Goal: Task Accomplishment & Management: Use online tool/utility

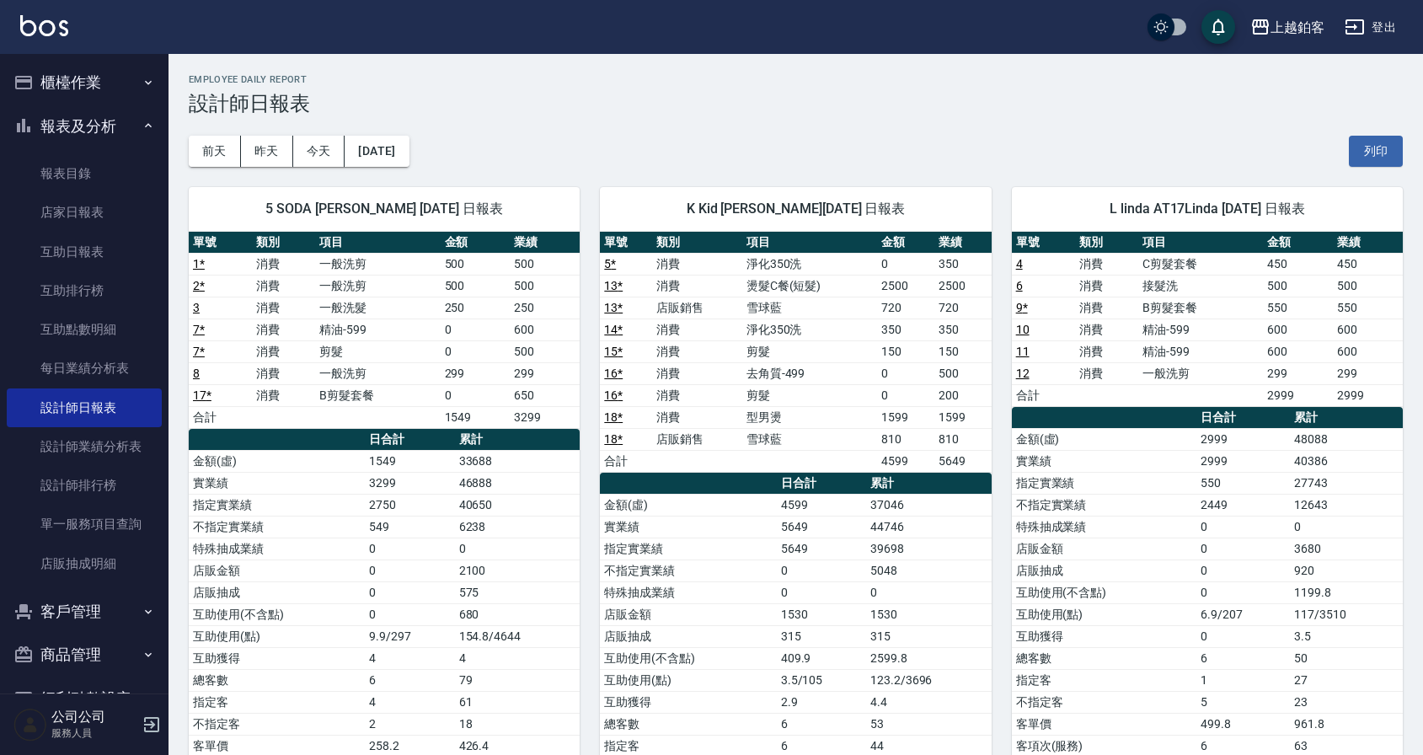
click at [3, 92] on nav "櫃檯作業 打帳單 帳單列表 現金收支登錄 每日結帳 排班表 現場電腦打卡 報表及分析 報表目錄 店家日報表 互助日報表 互助排行榜 互助點數明細 每日業績分析…" at bounding box center [84, 373] width 168 height 639
click at [73, 71] on button "櫃檯作業" at bounding box center [84, 83] width 155 height 44
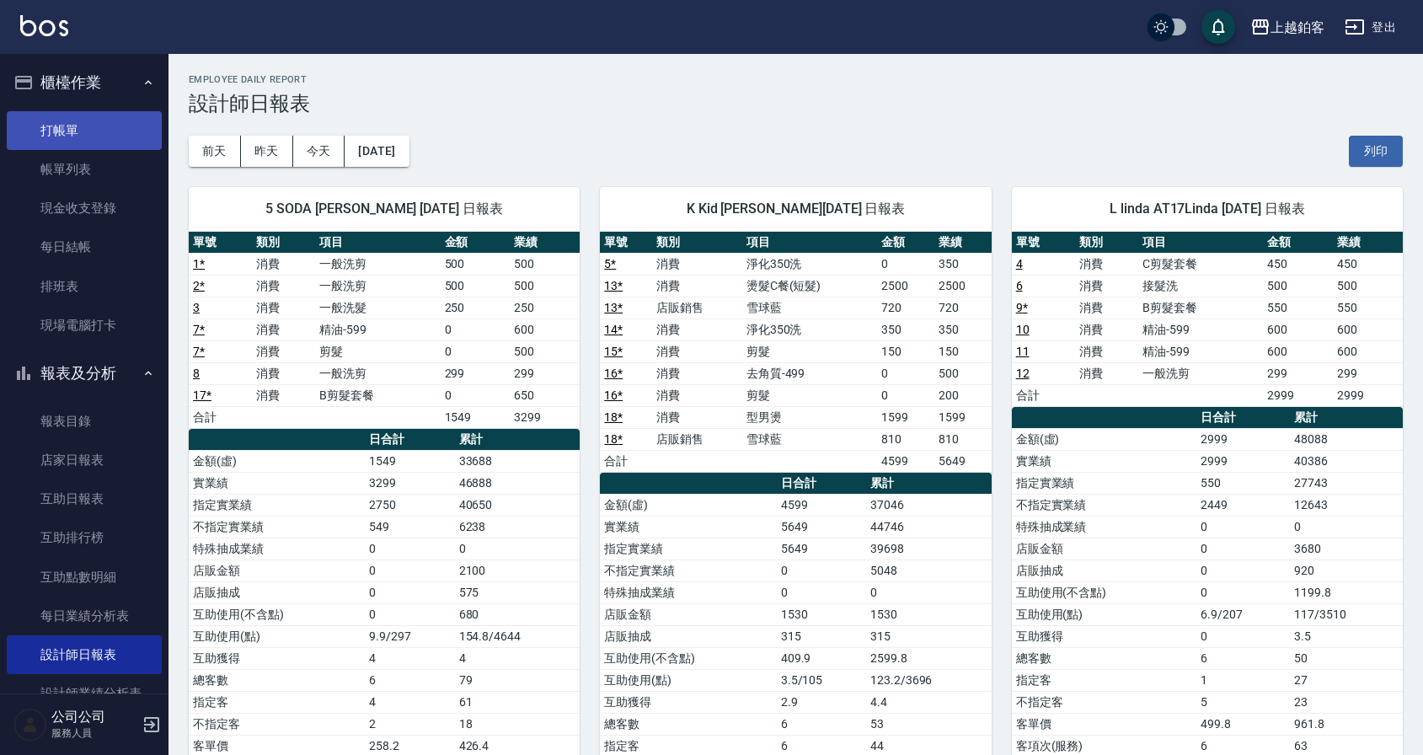
click at [78, 142] on link "打帳單" at bounding box center [84, 130] width 155 height 39
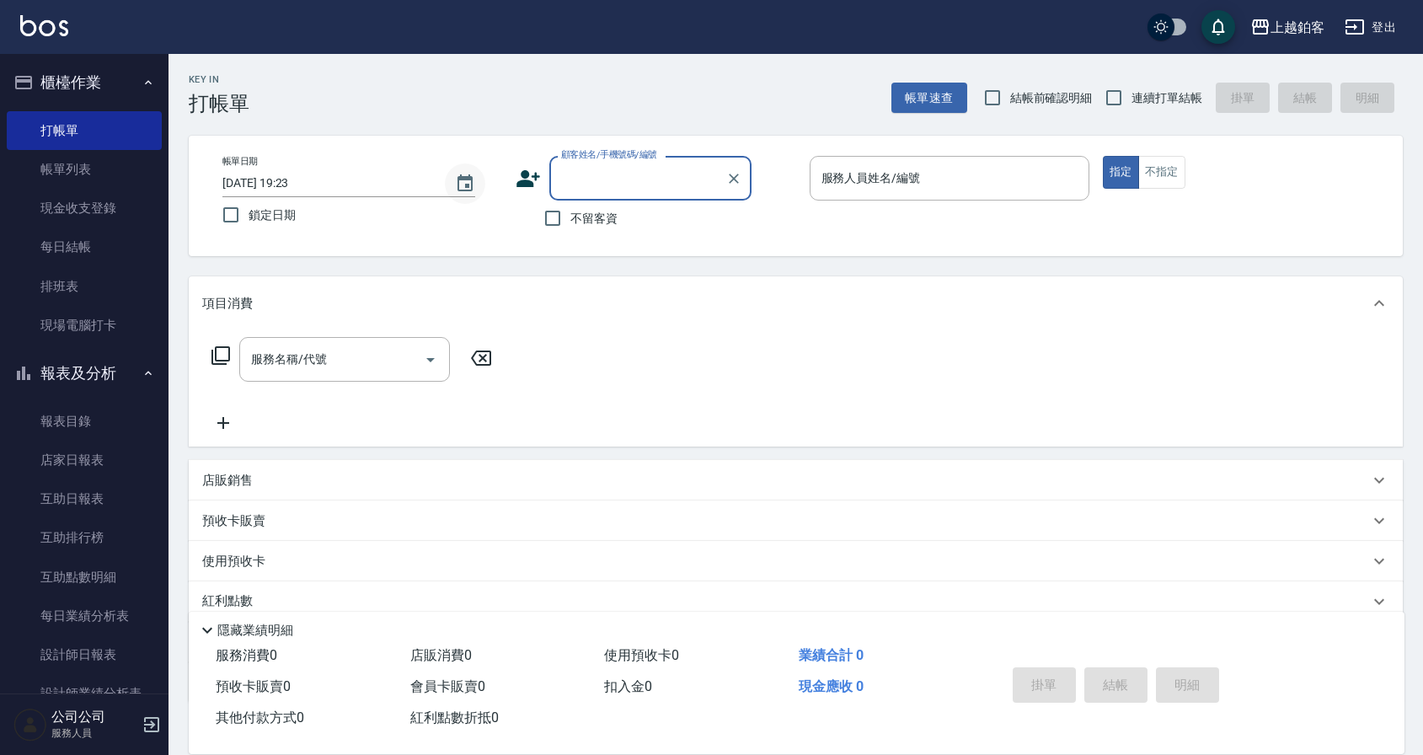
type input "ㄓ"
click at [543, 220] on input "不留客資" at bounding box center [552, 218] width 35 height 35
checkbox input "true"
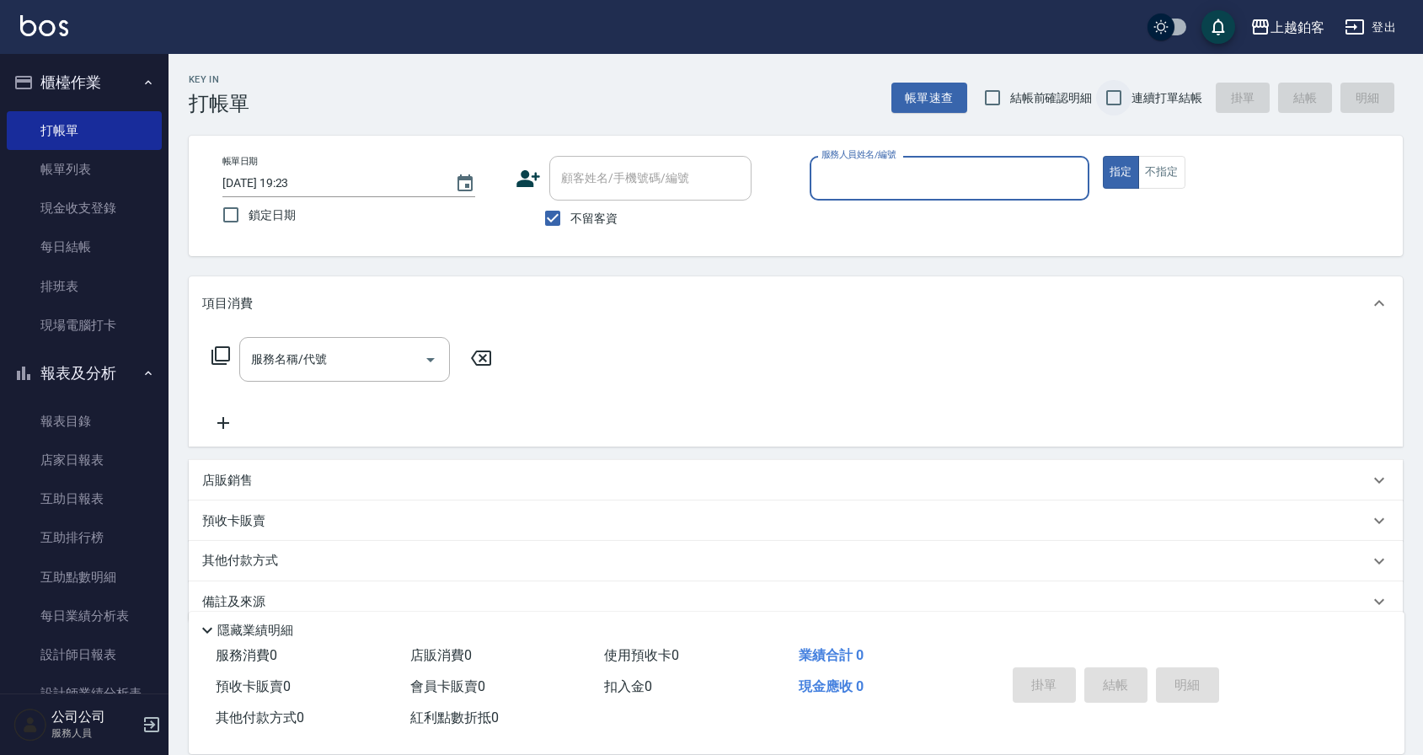
click at [1101, 100] on input "連續打單結帳" at bounding box center [1113, 97] width 35 height 35
checkbox input "true"
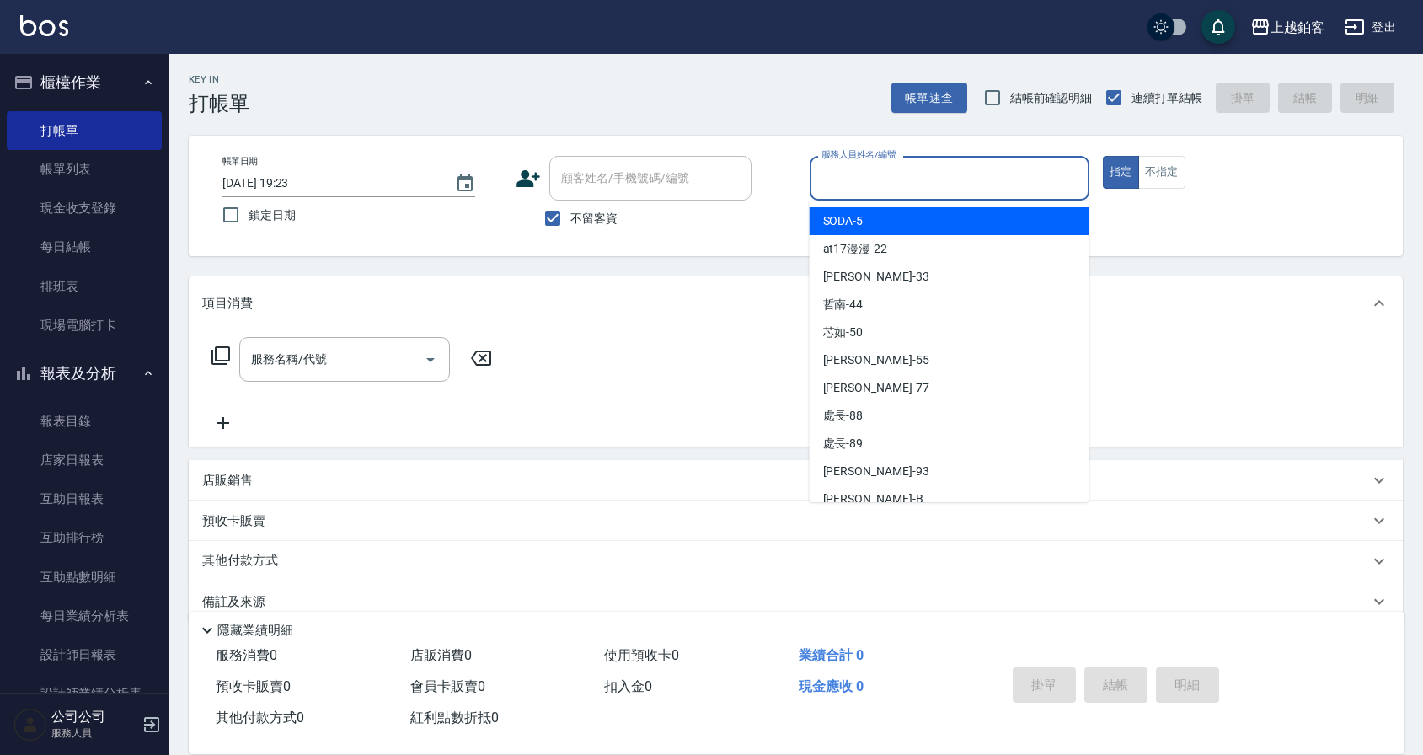
click at [1030, 185] on input "服務人員姓名/編號" at bounding box center [949, 177] width 265 height 29
type input "ㄓ"
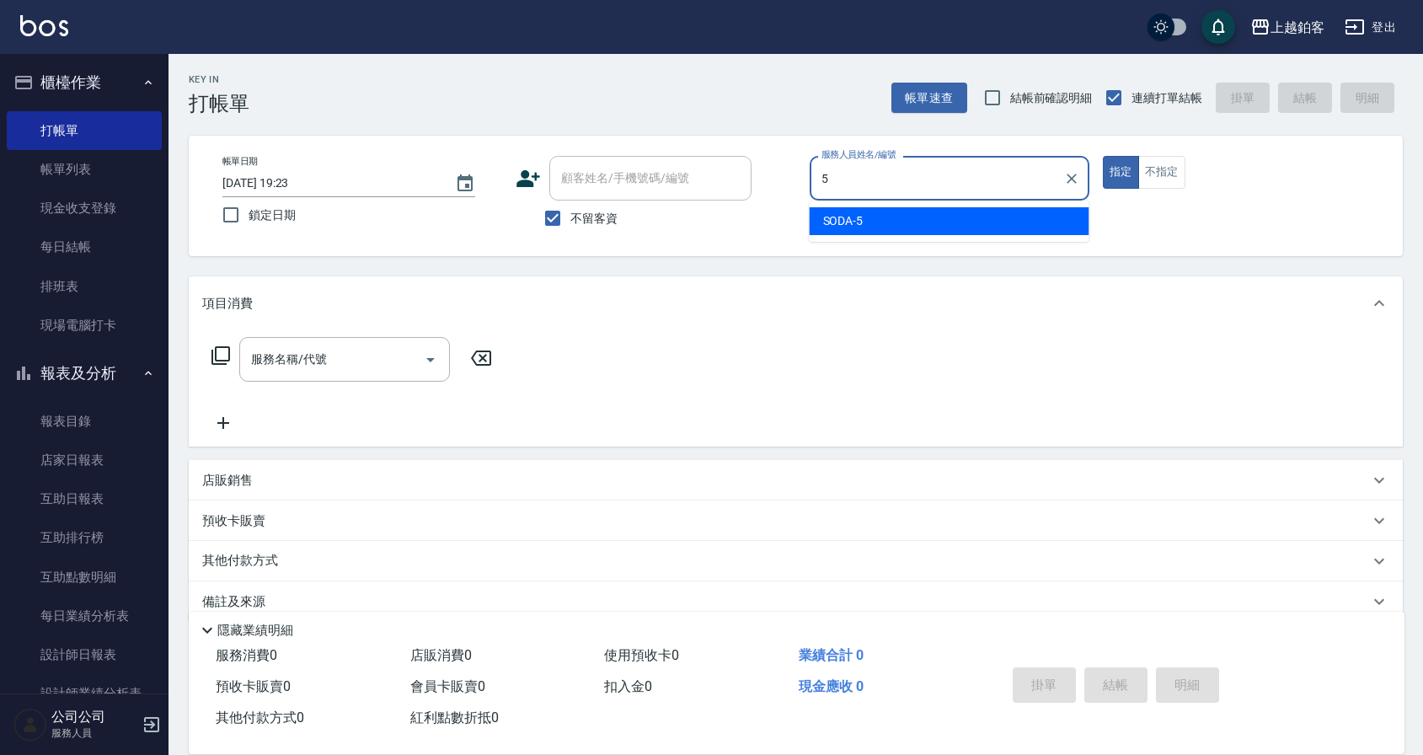
type input "SODA-5"
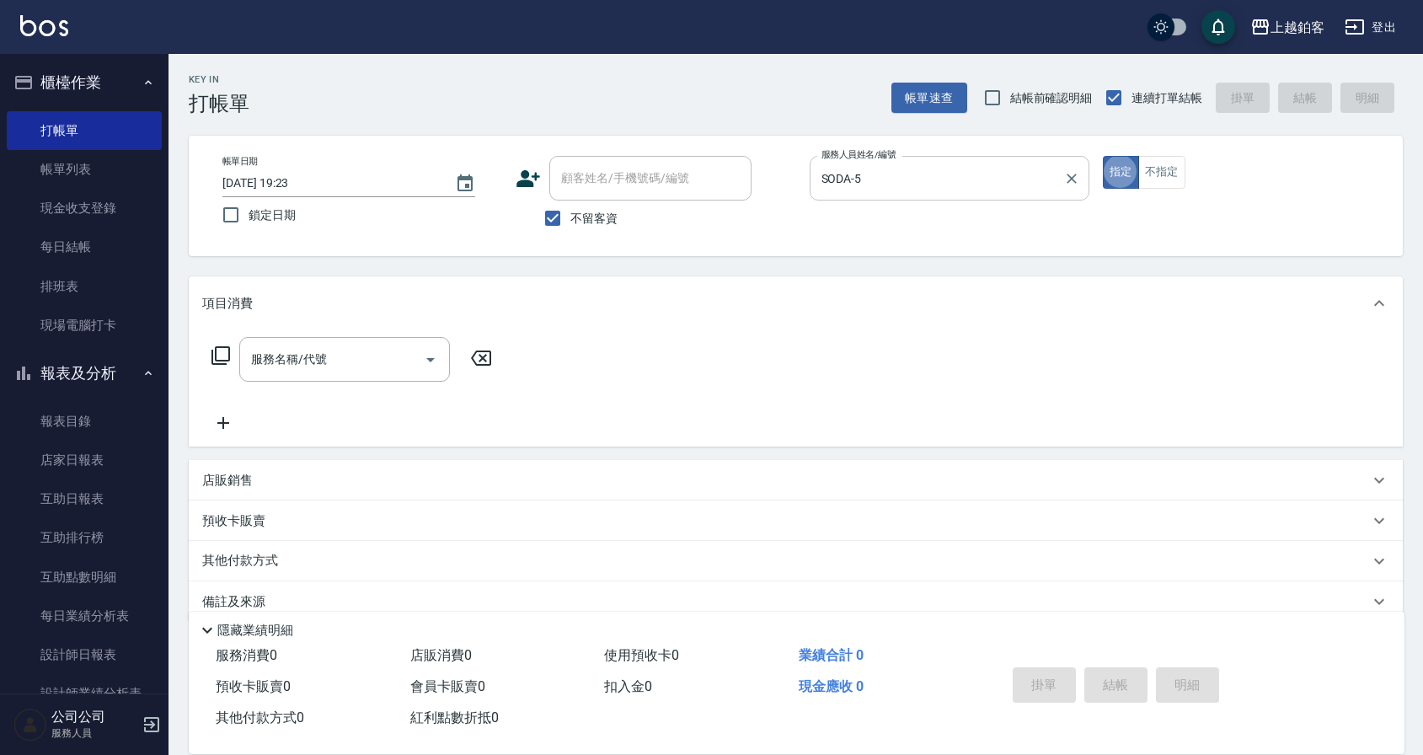
type button "true"
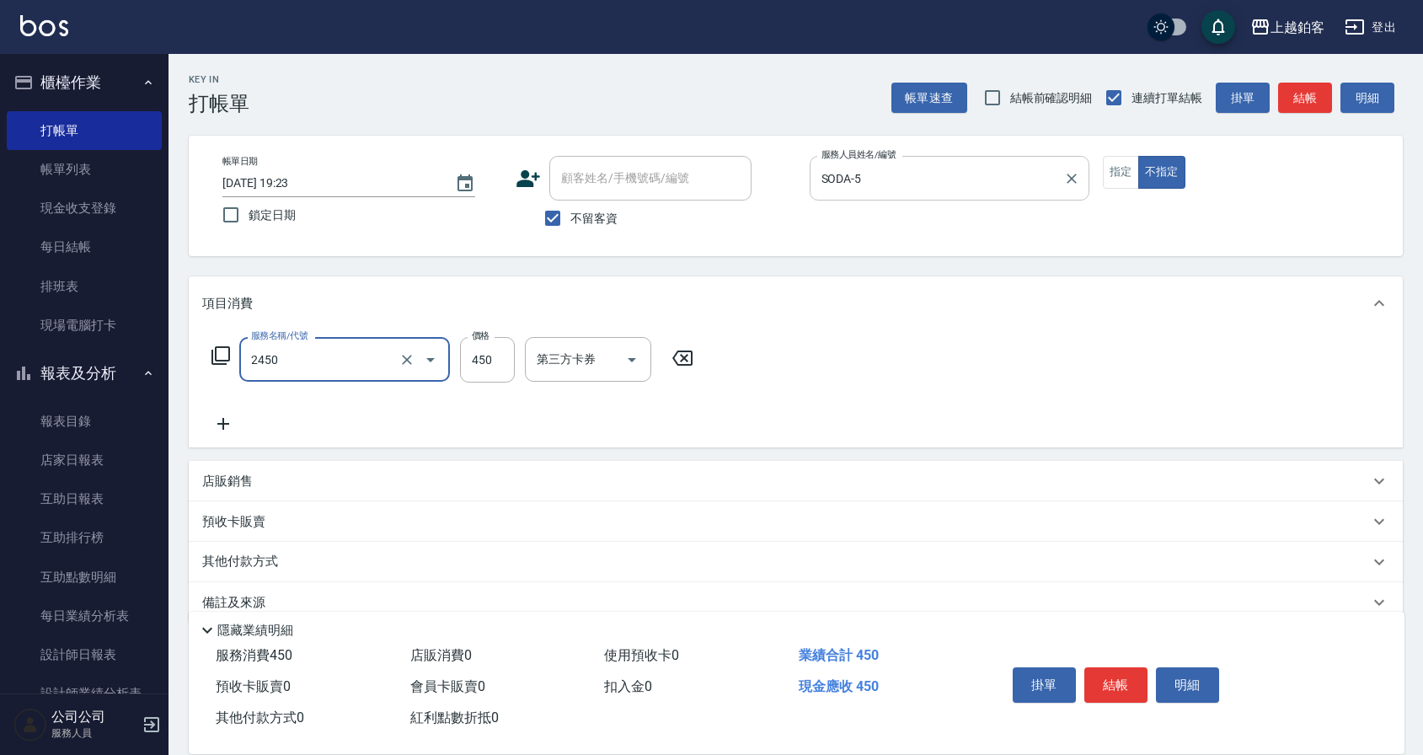
type input "C剪髮套餐(2450)"
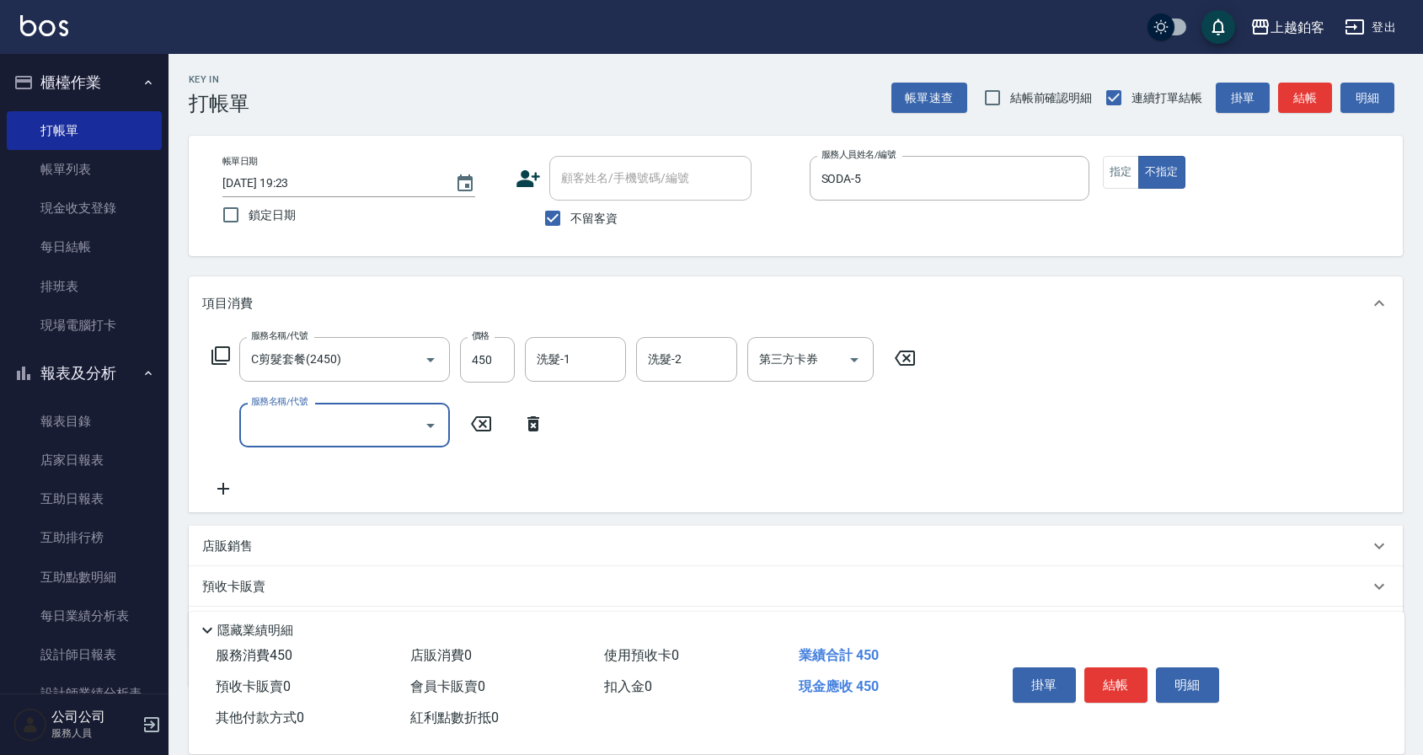
click at [1139, 693] on button "結帳" at bounding box center [1115, 684] width 63 height 35
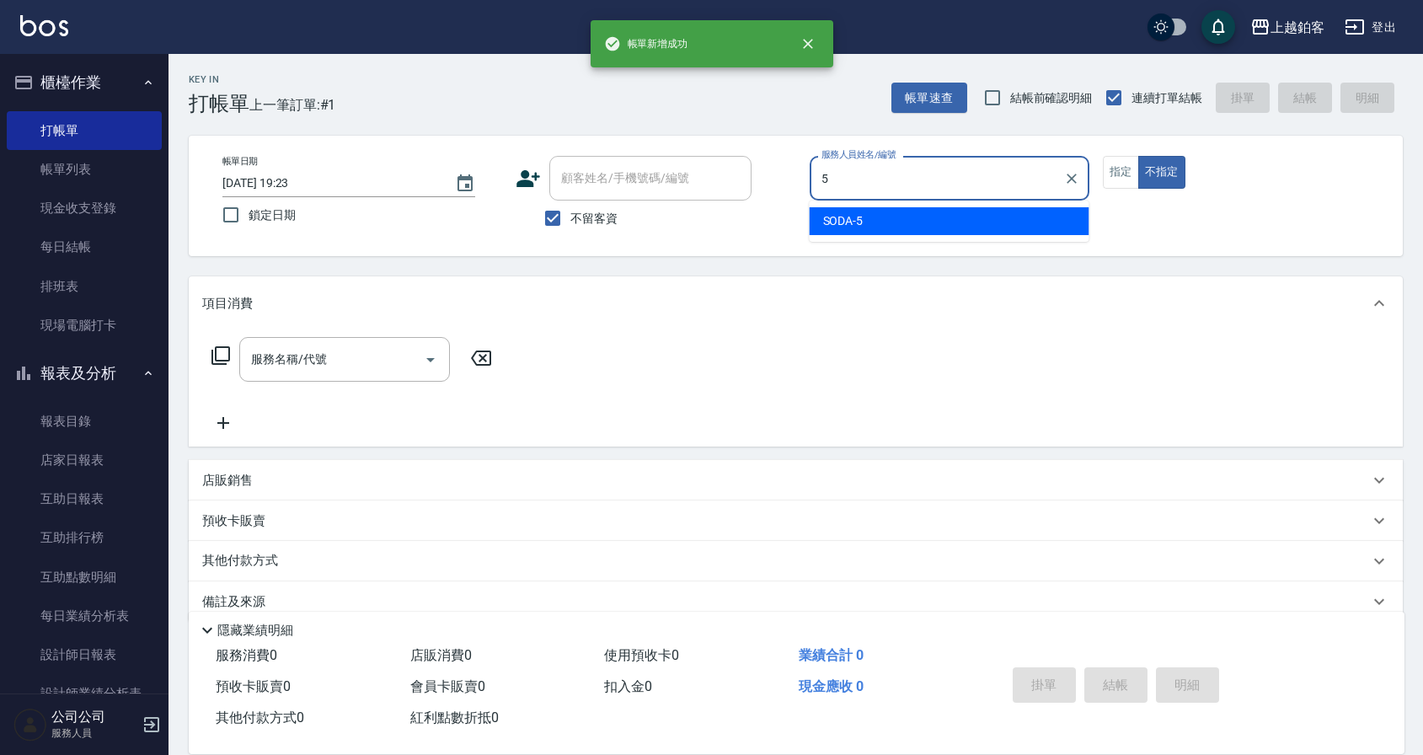
type input "SODA-5"
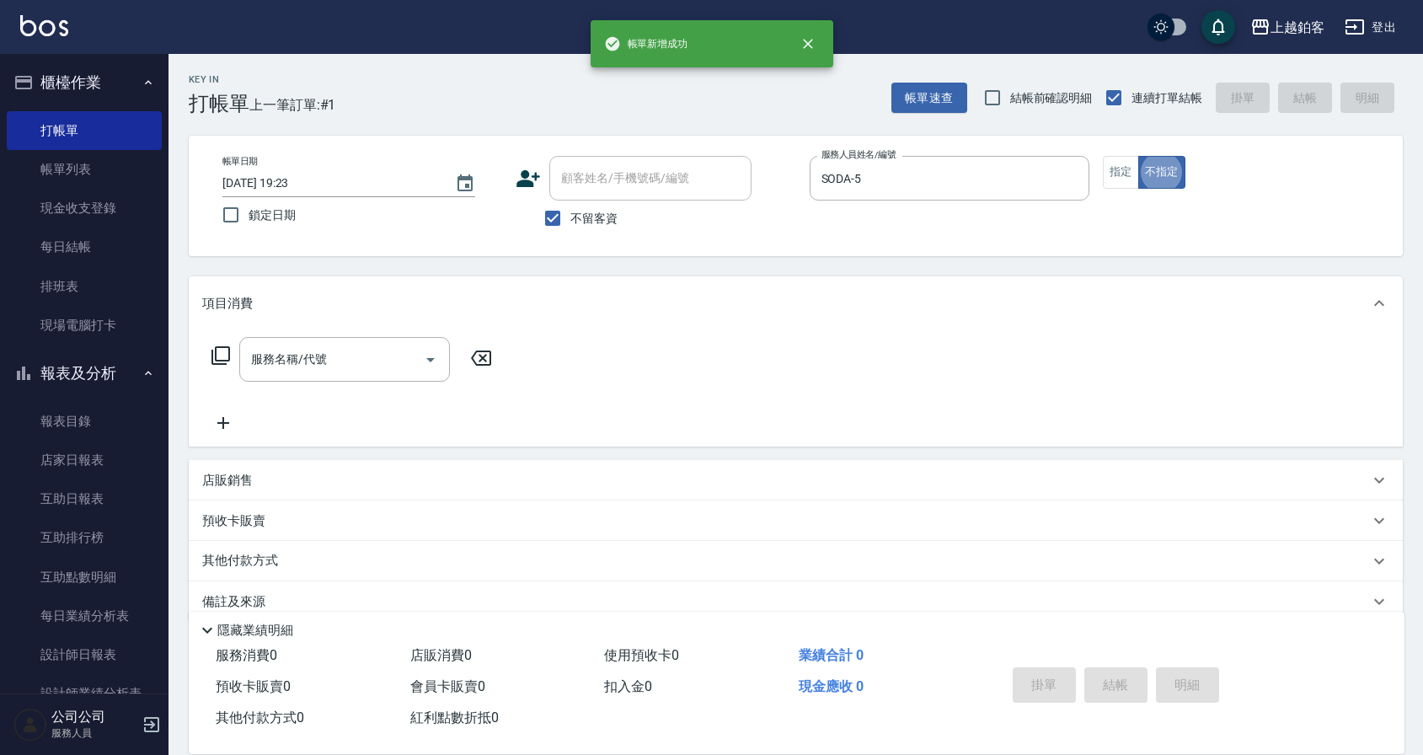
type button "false"
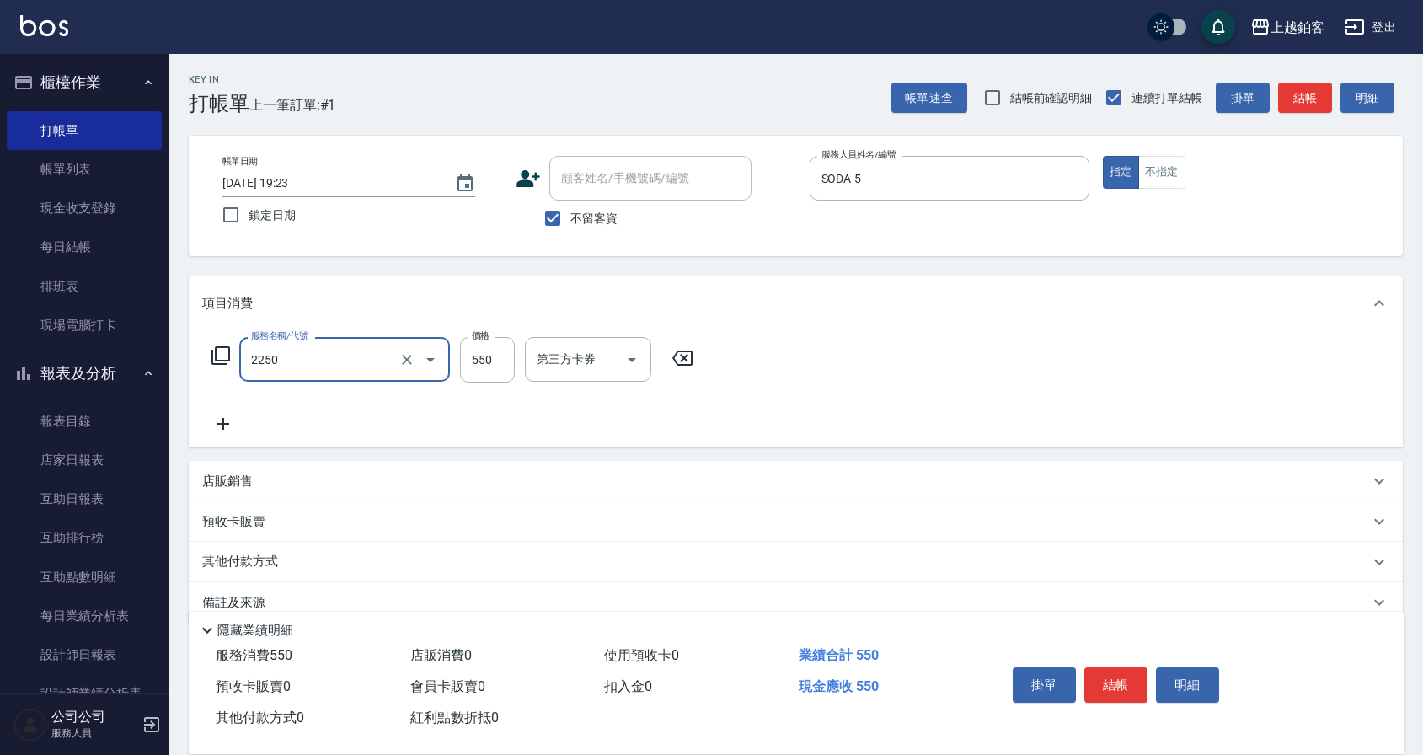
type input "B剪髮套餐(2250)"
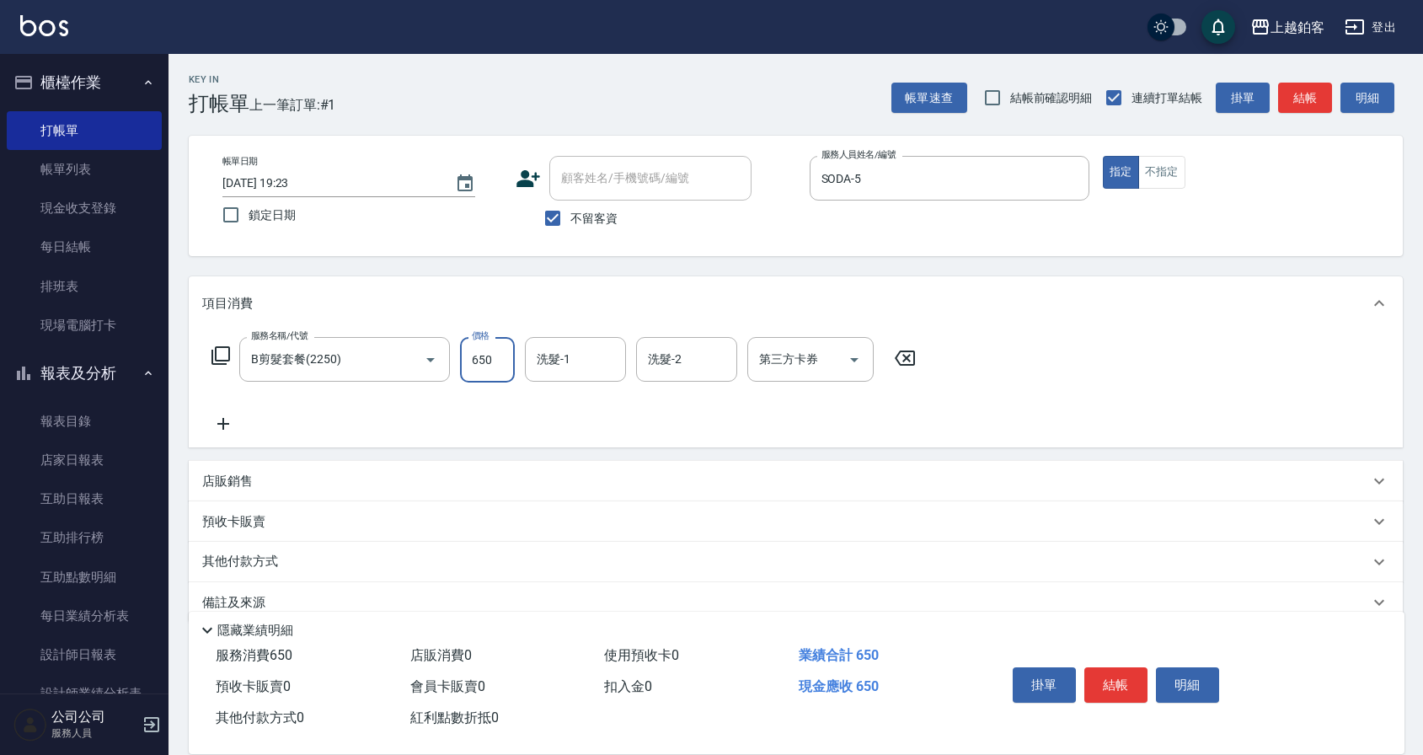
type input "650"
type input "linda-L"
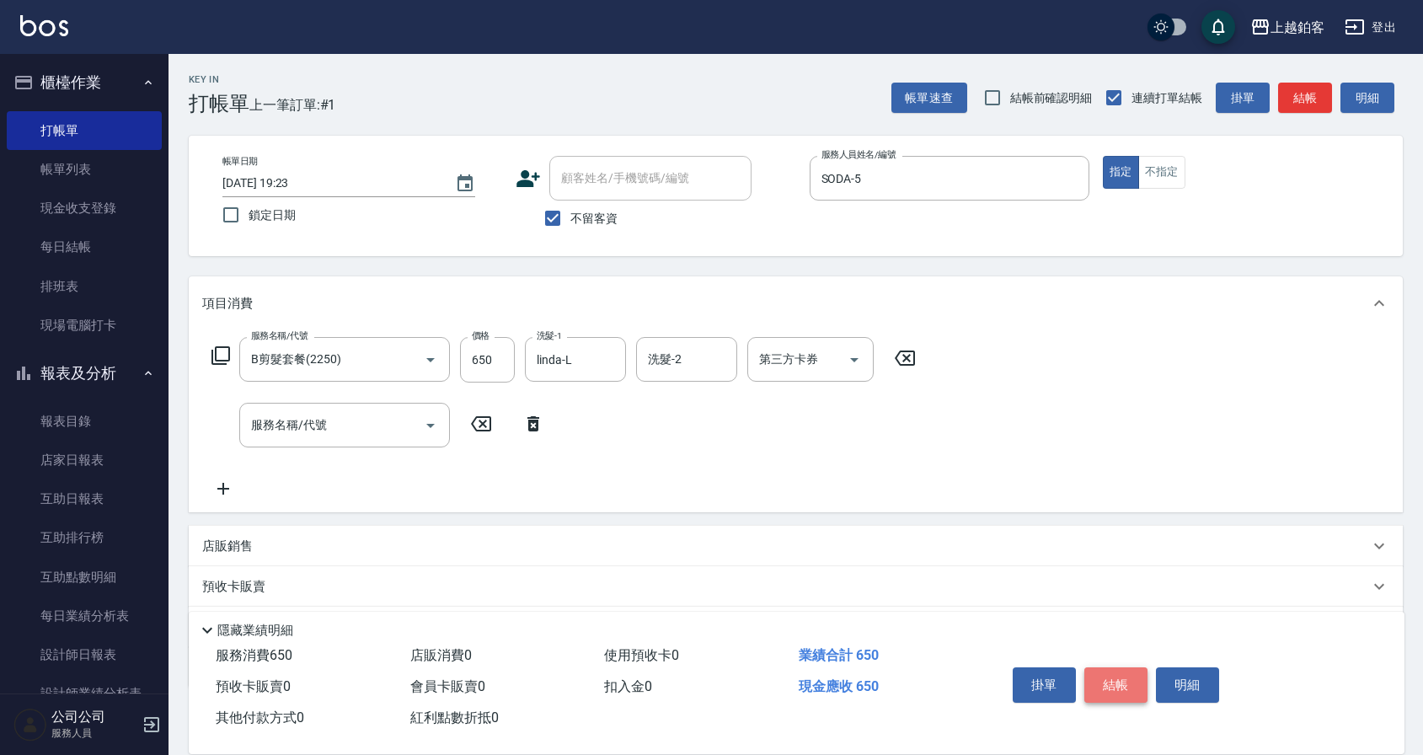
click at [1097, 681] on button "結帳" at bounding box center [1115, 684] width 63 height 35
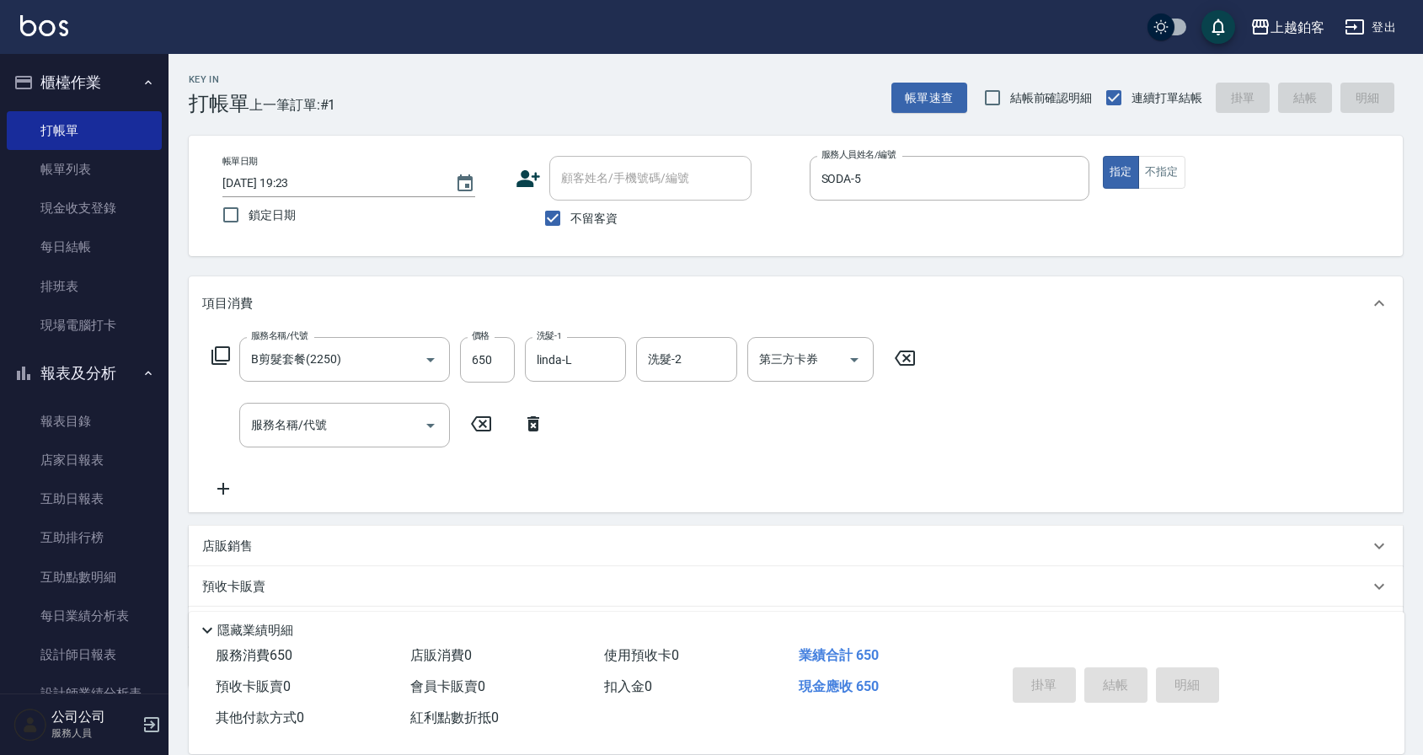
type input "[DATE] 19:24"
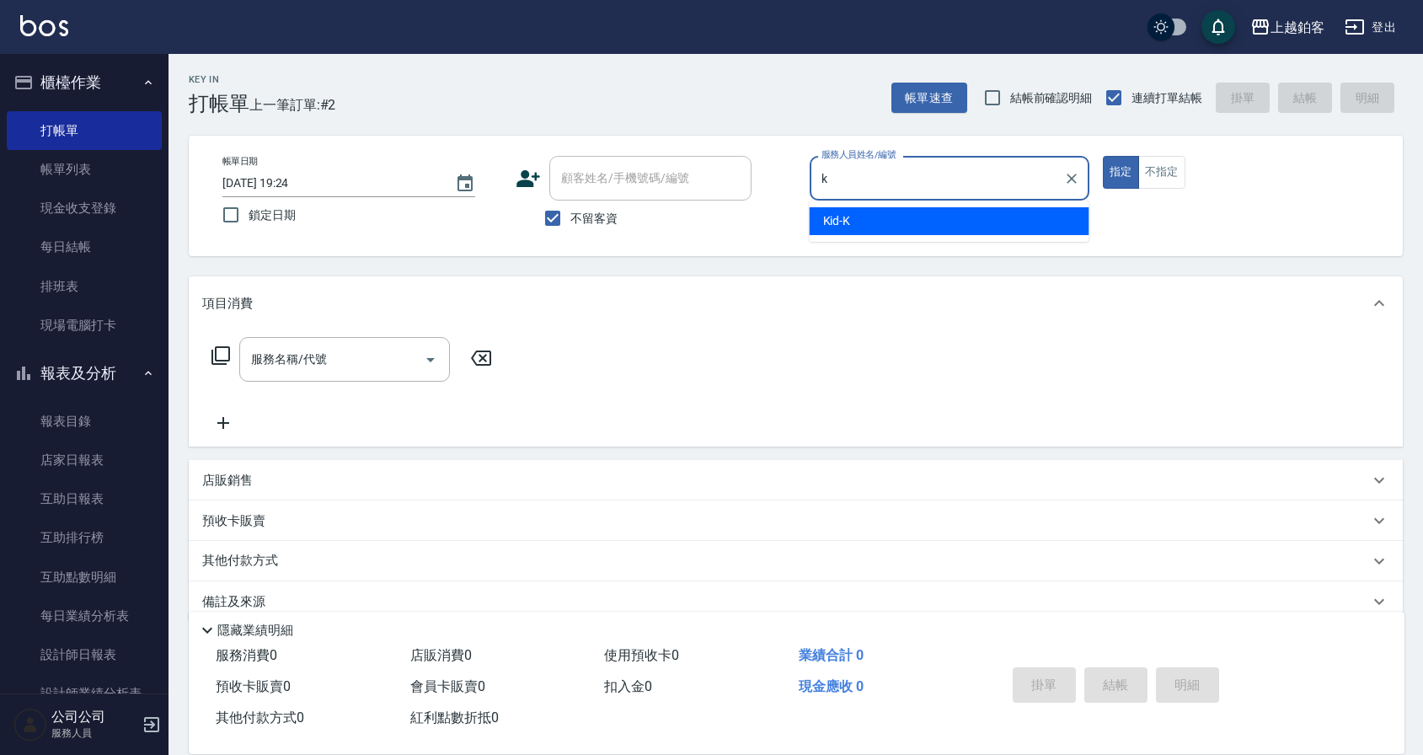
type input "Kid-K"
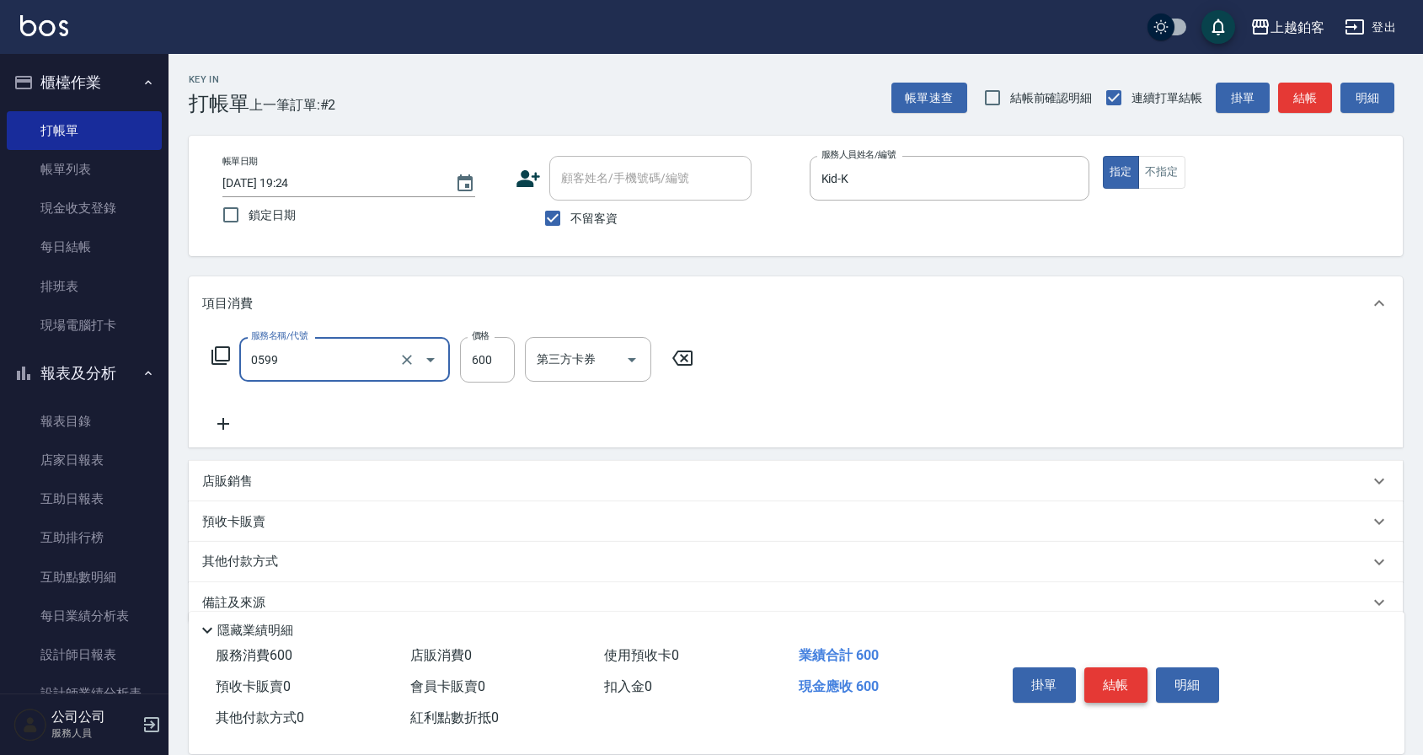
type input "精油-599(0599)"
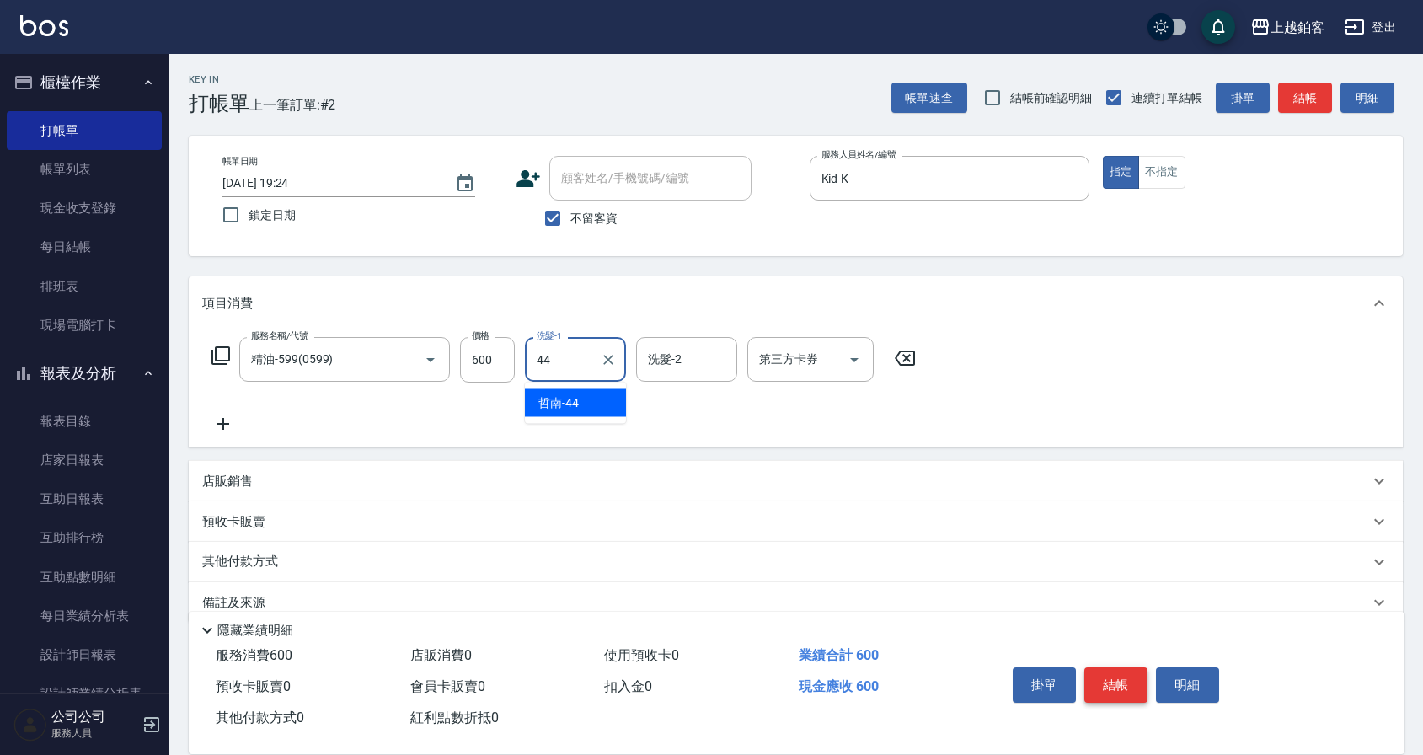
type input "哲南-44"
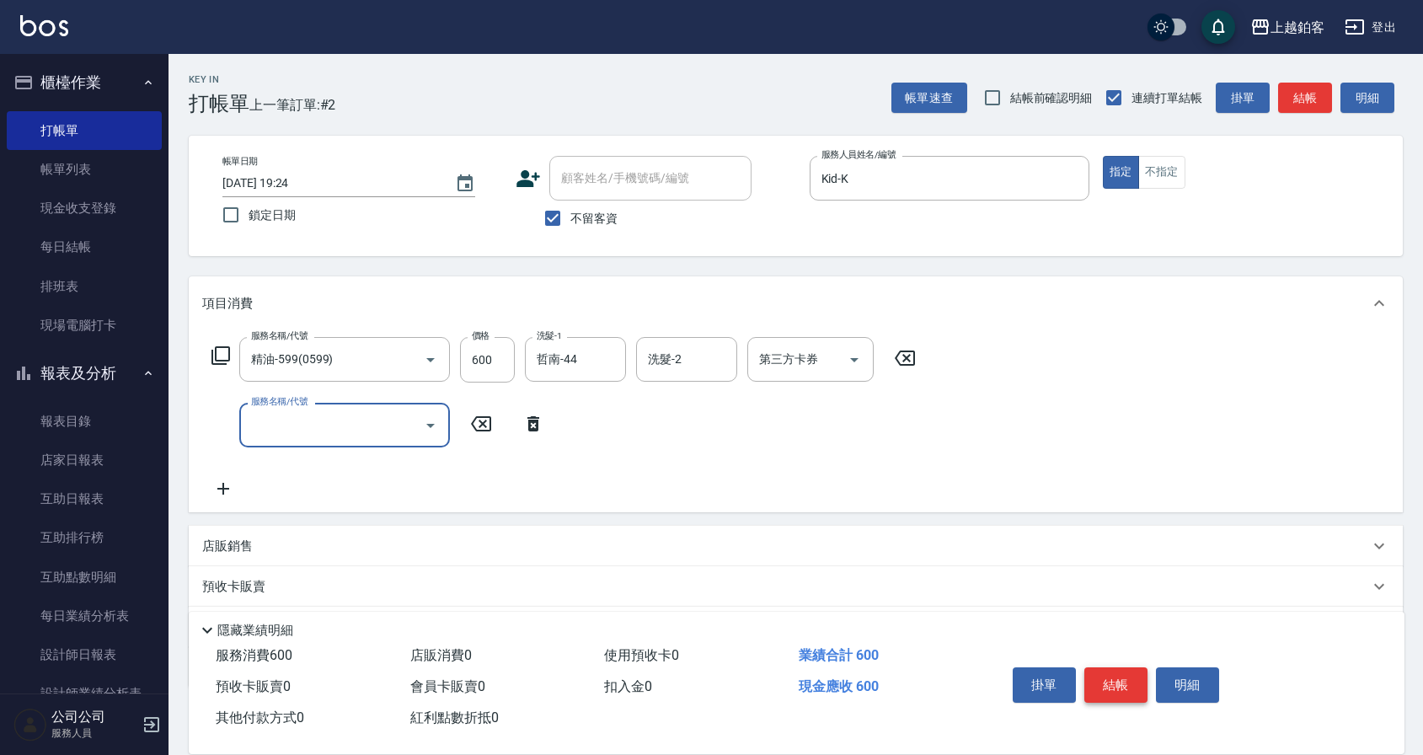
click at [1128, 690] on button "結帳" at bounding box center [1115, 684] width 63 height 35
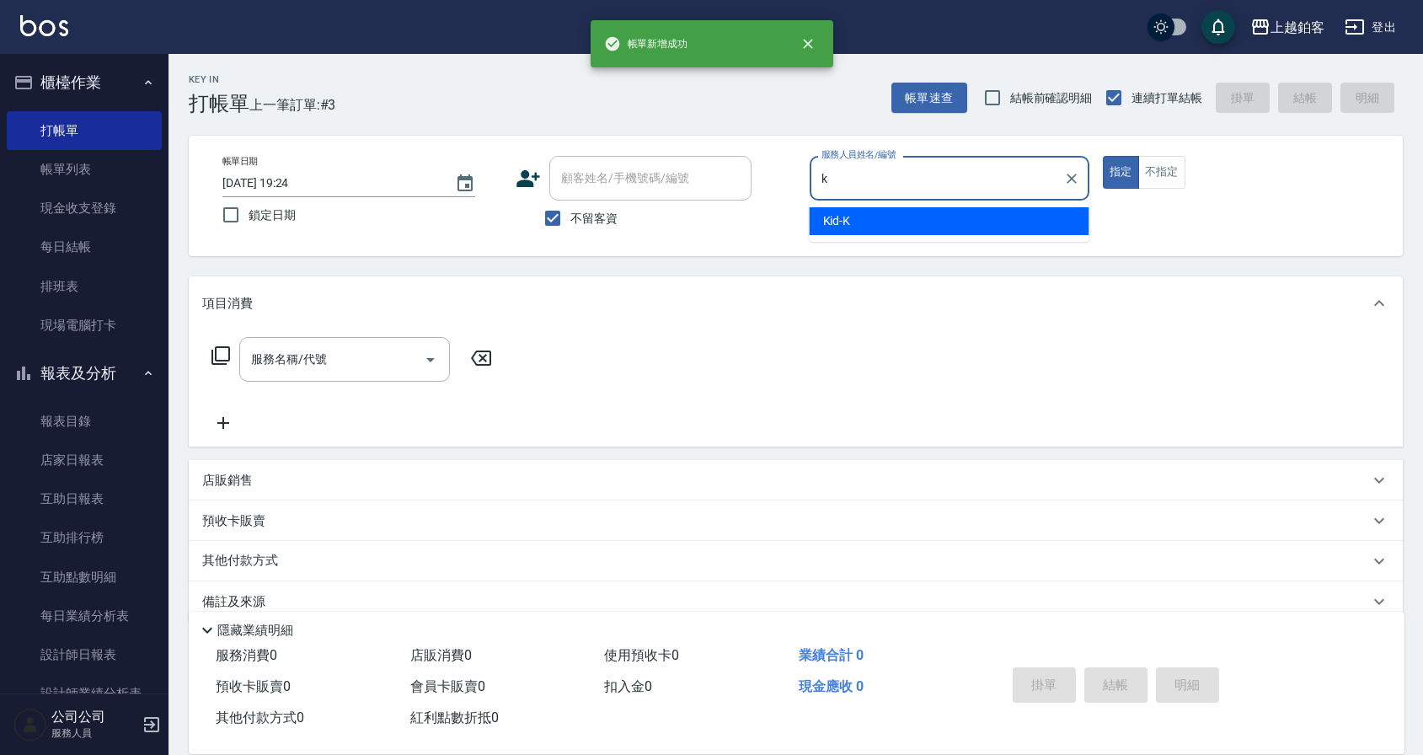
type input "Kid-K"
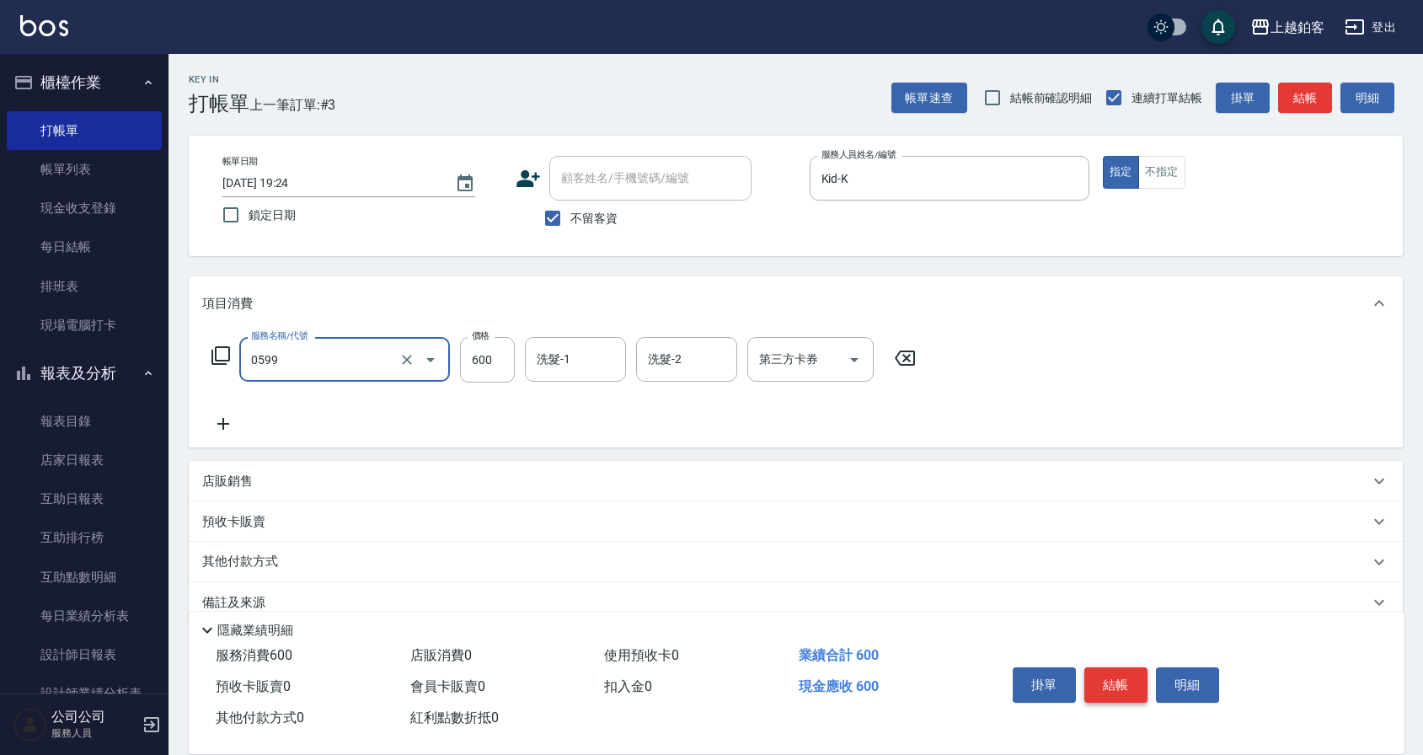
type input "精油-599(0599)"
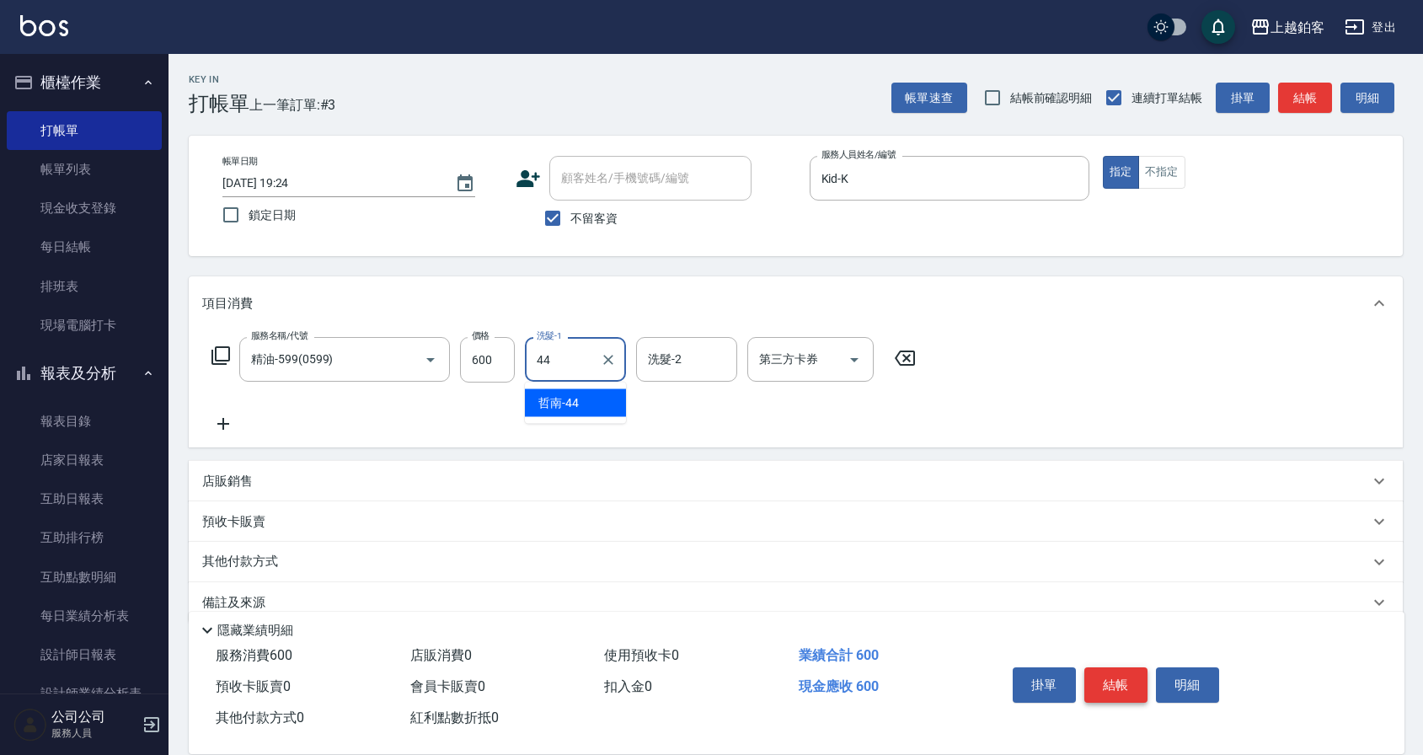
type input "哲南-44"
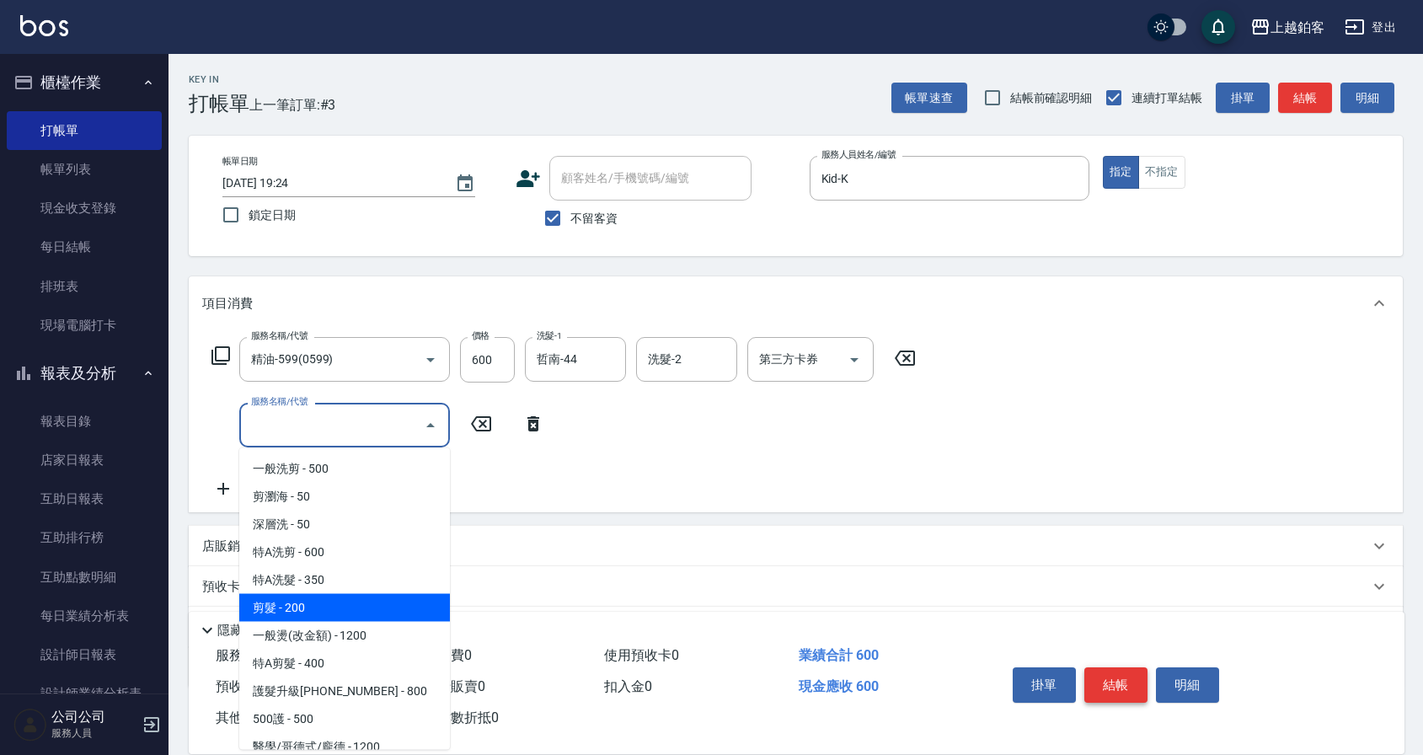
type input "剪髮(200)"
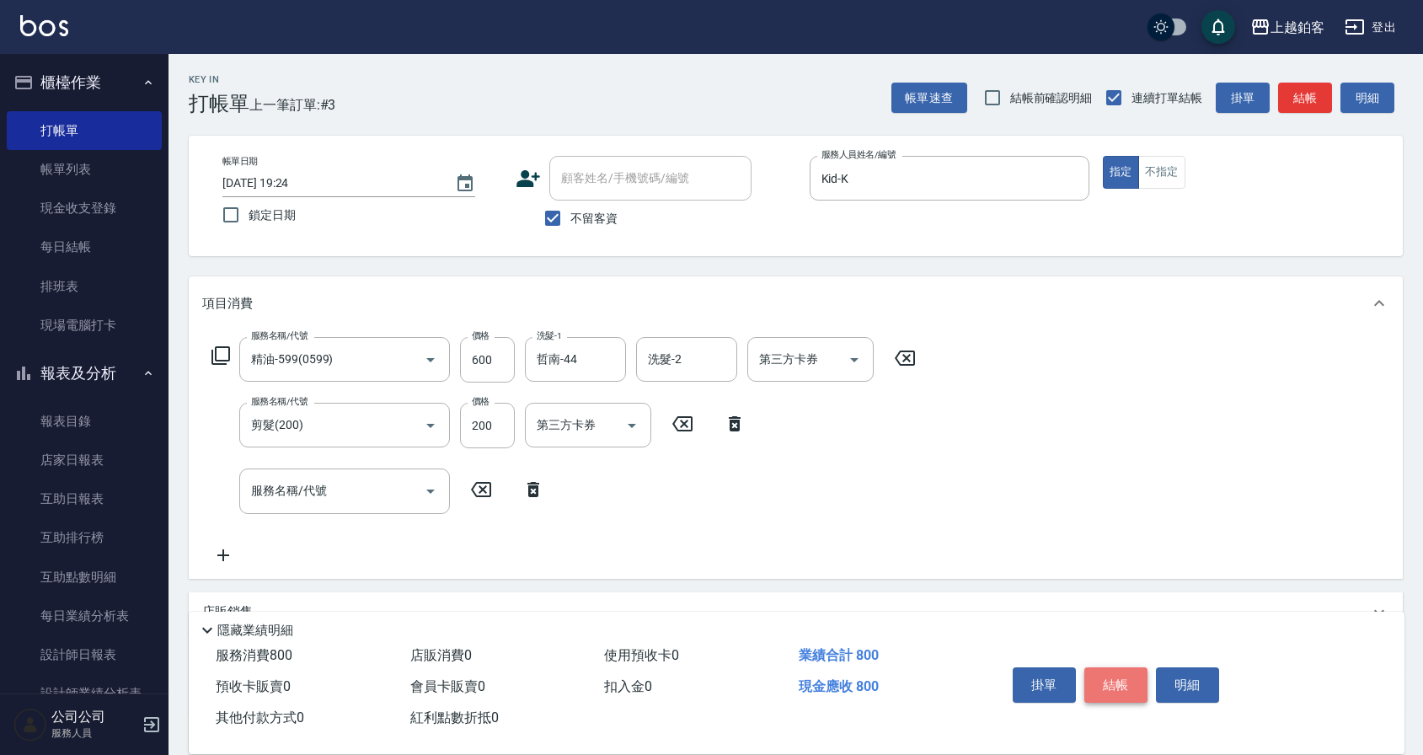
click at [1126, 682] on button "結帳" at bounding box center [1115, 684] width 63 height 35
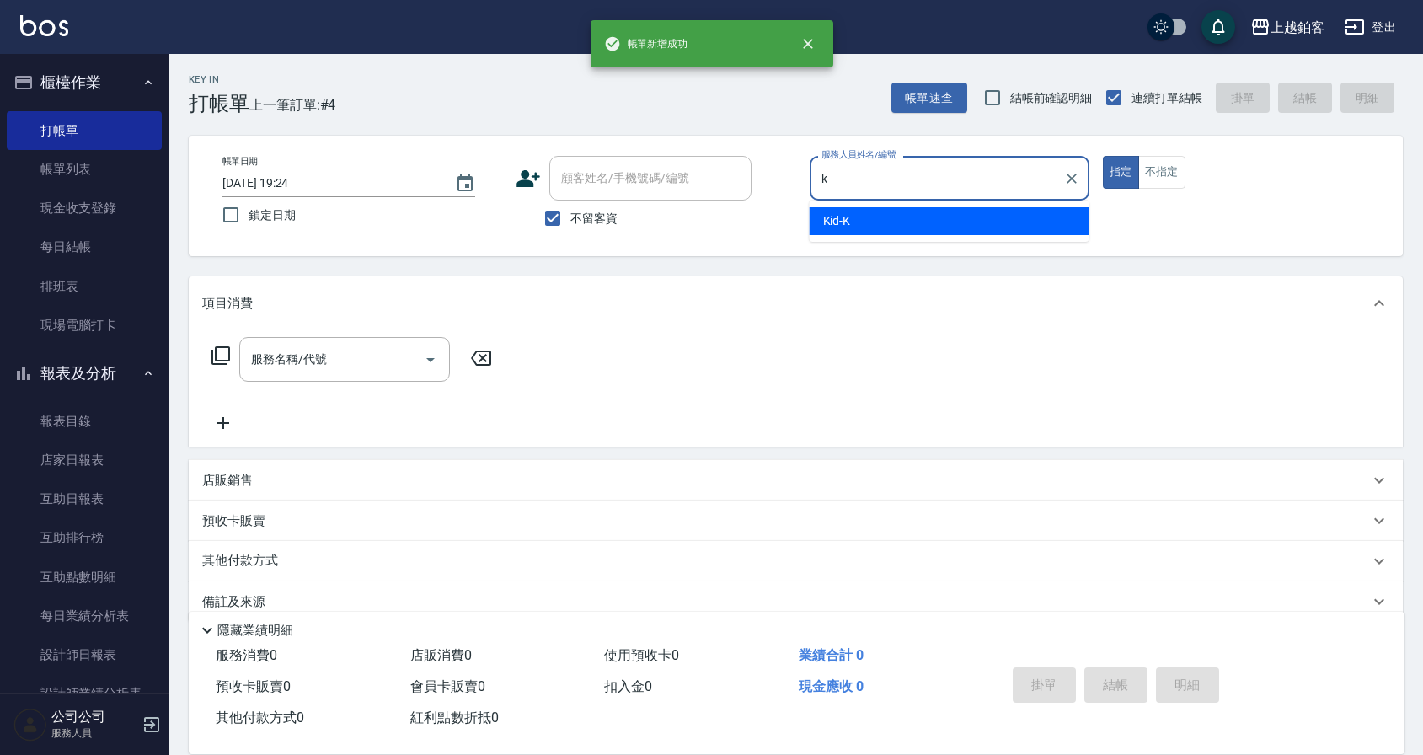
type input "Kid-K"
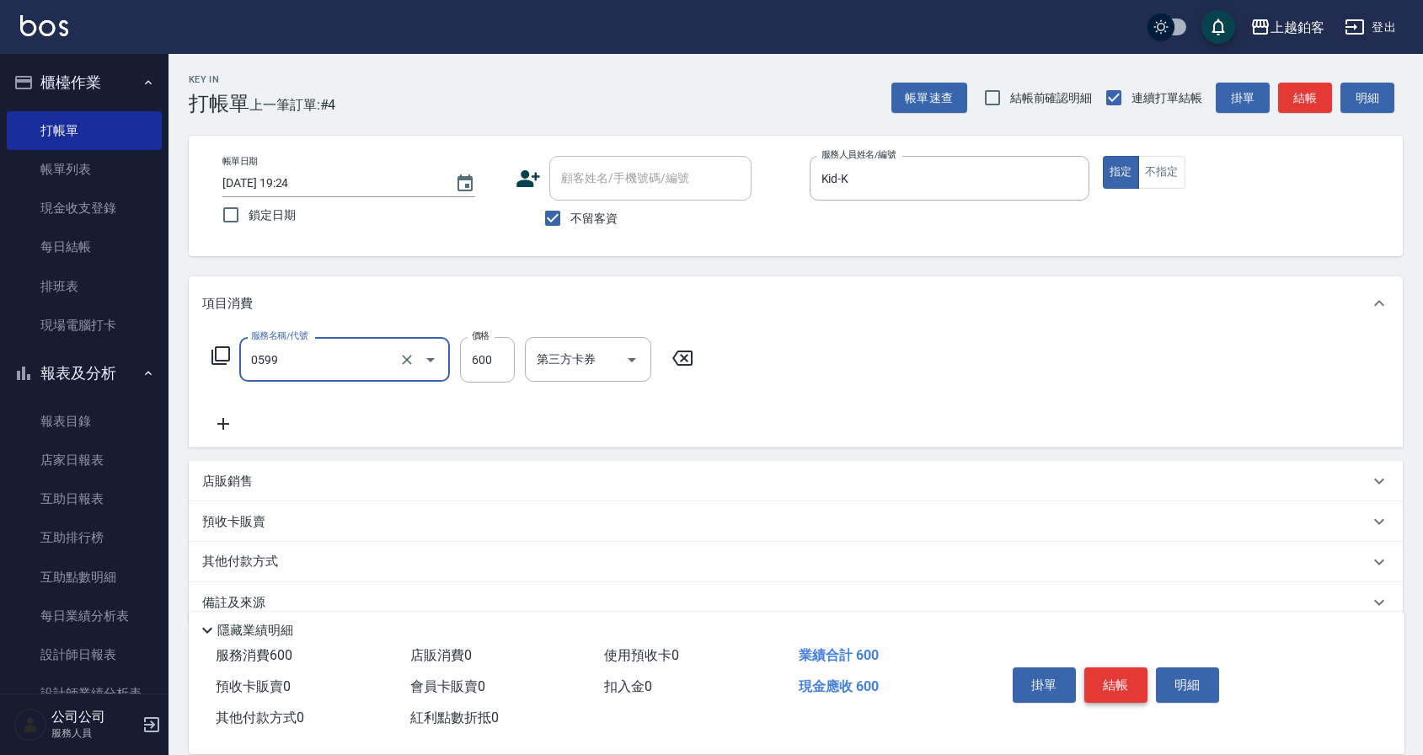
type input "精油-599(0599)"
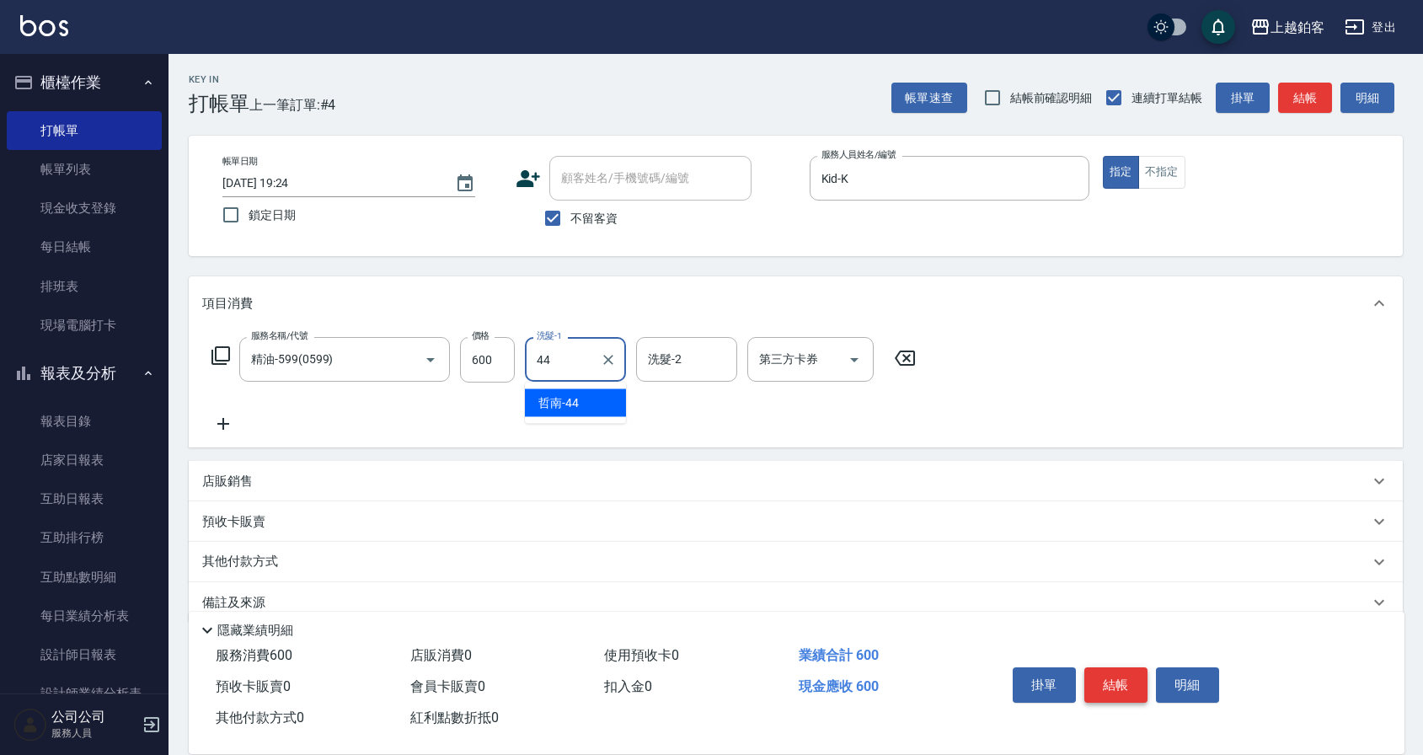
type input "哲南-44"
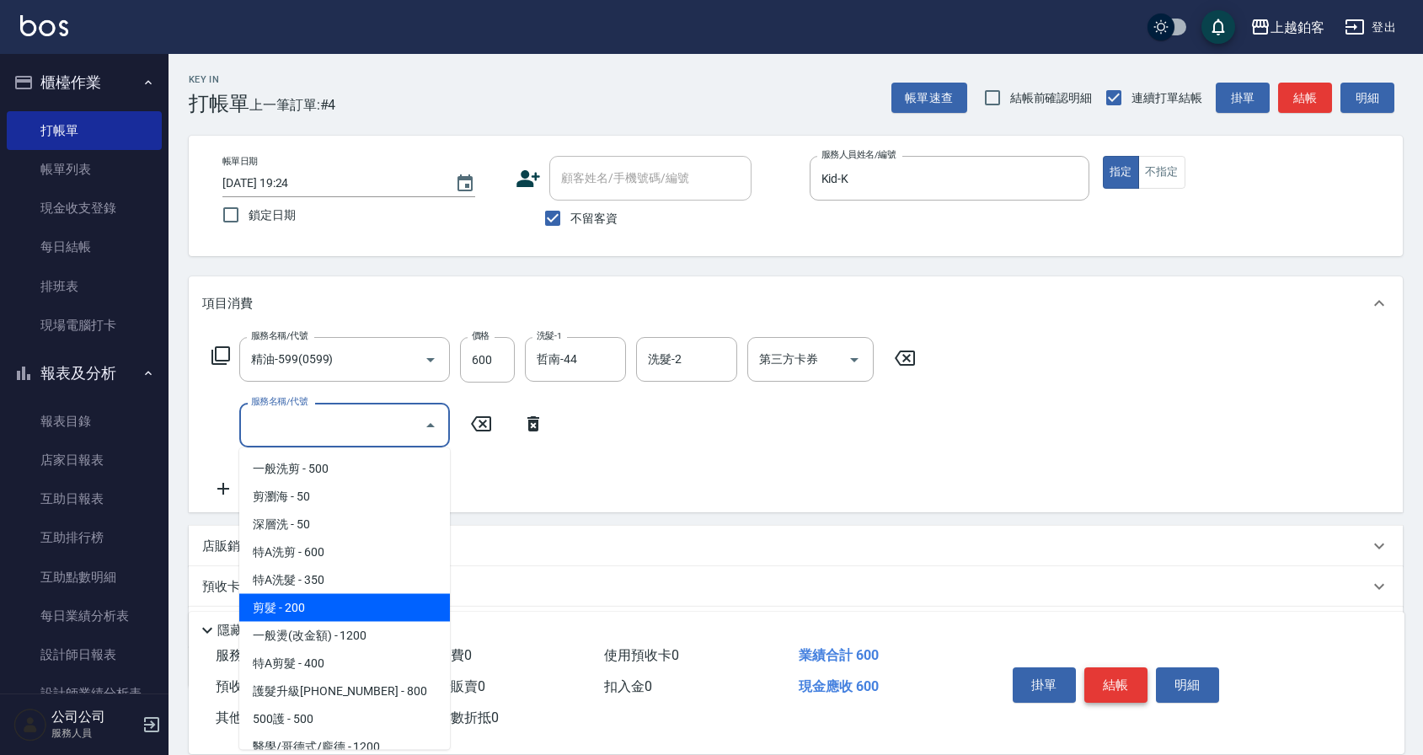
type input "剪髮(200)"
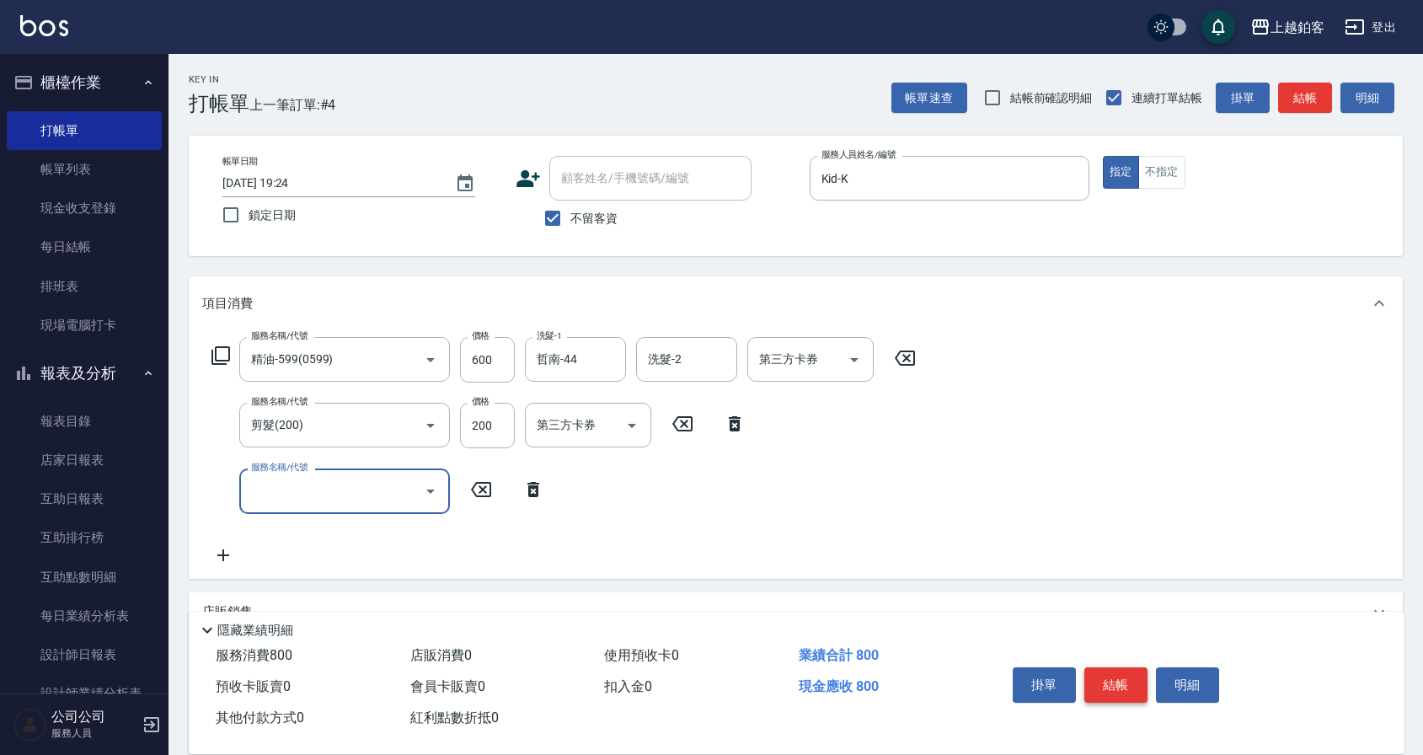
click at [1130, 683] on button "結帳" at bounding box center [1115, 684] width 63 height 35
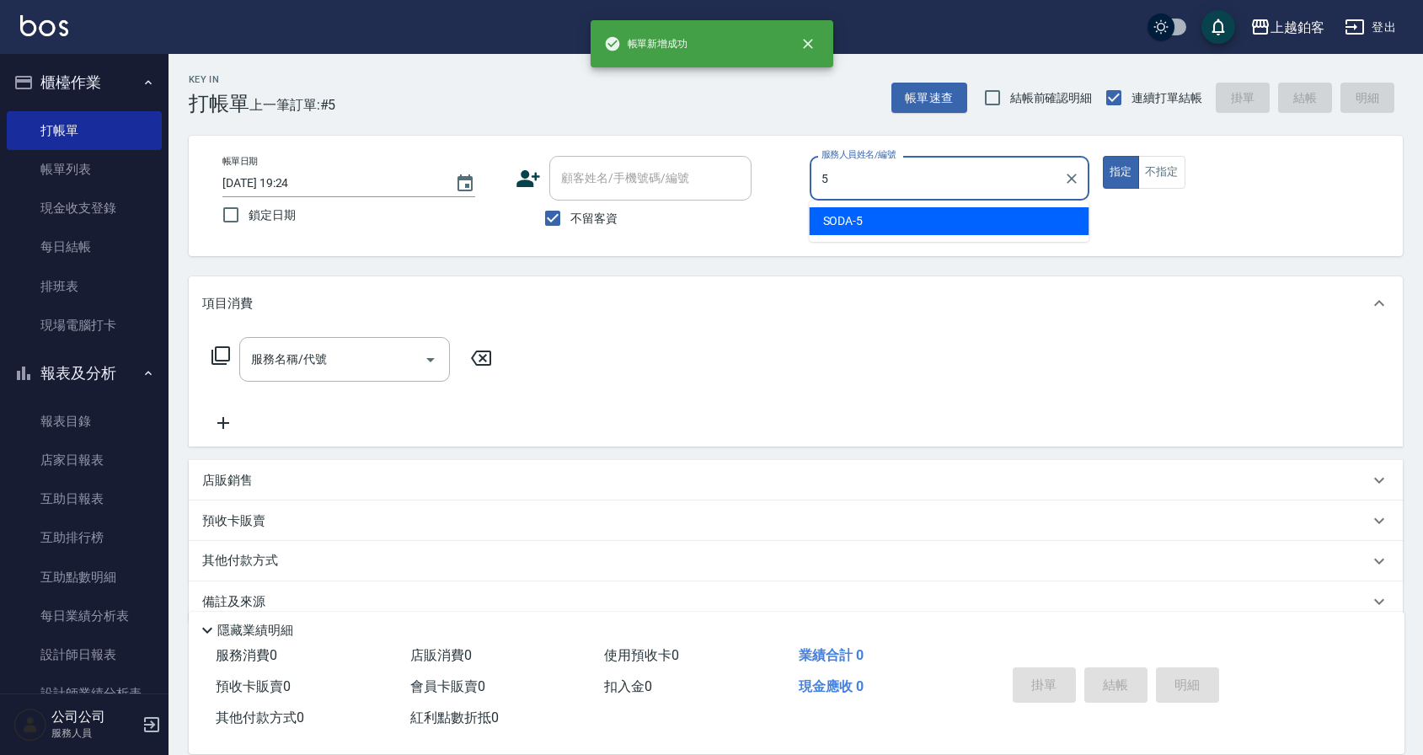
type input "SODA-5"
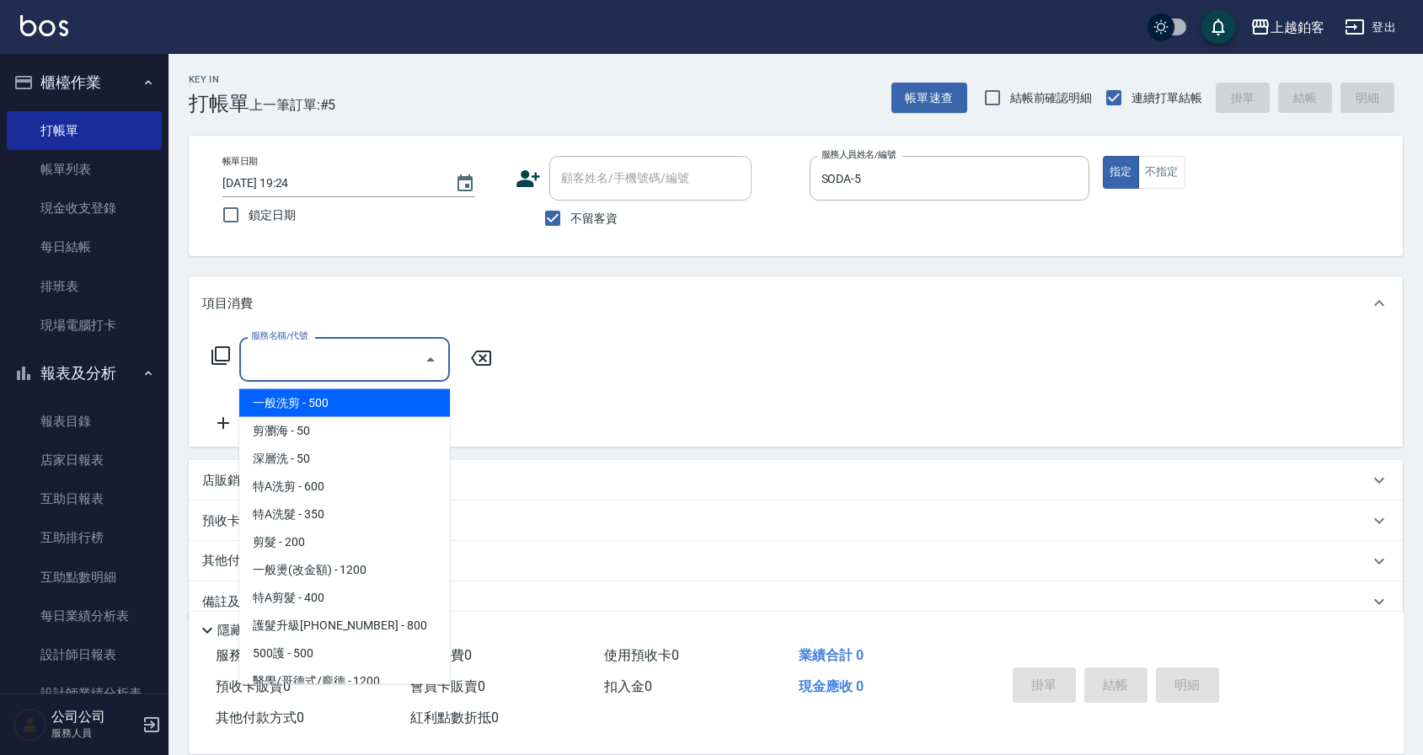
type input "一般洗剪(5)"
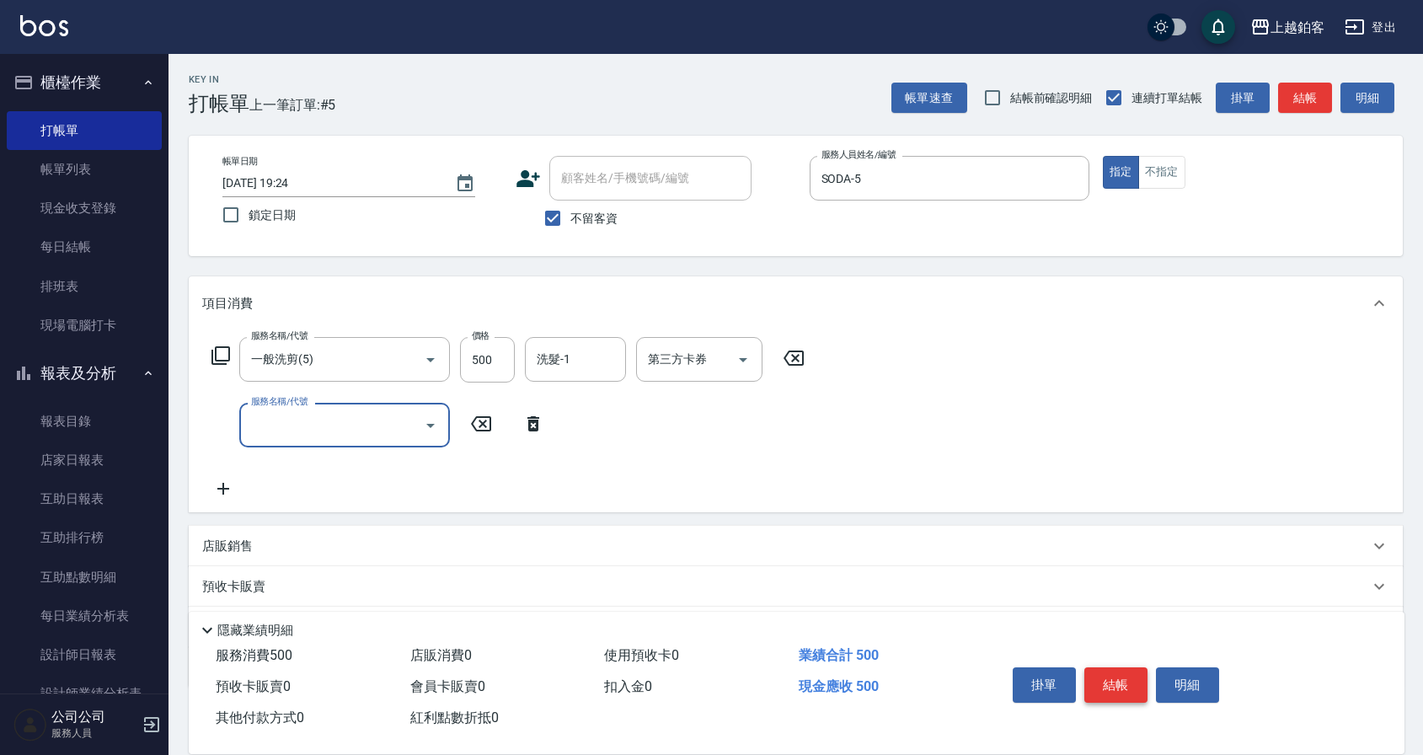
click at [1134, 683] on button "結帳" at bounding box center [1115, 684] width 63 height 35
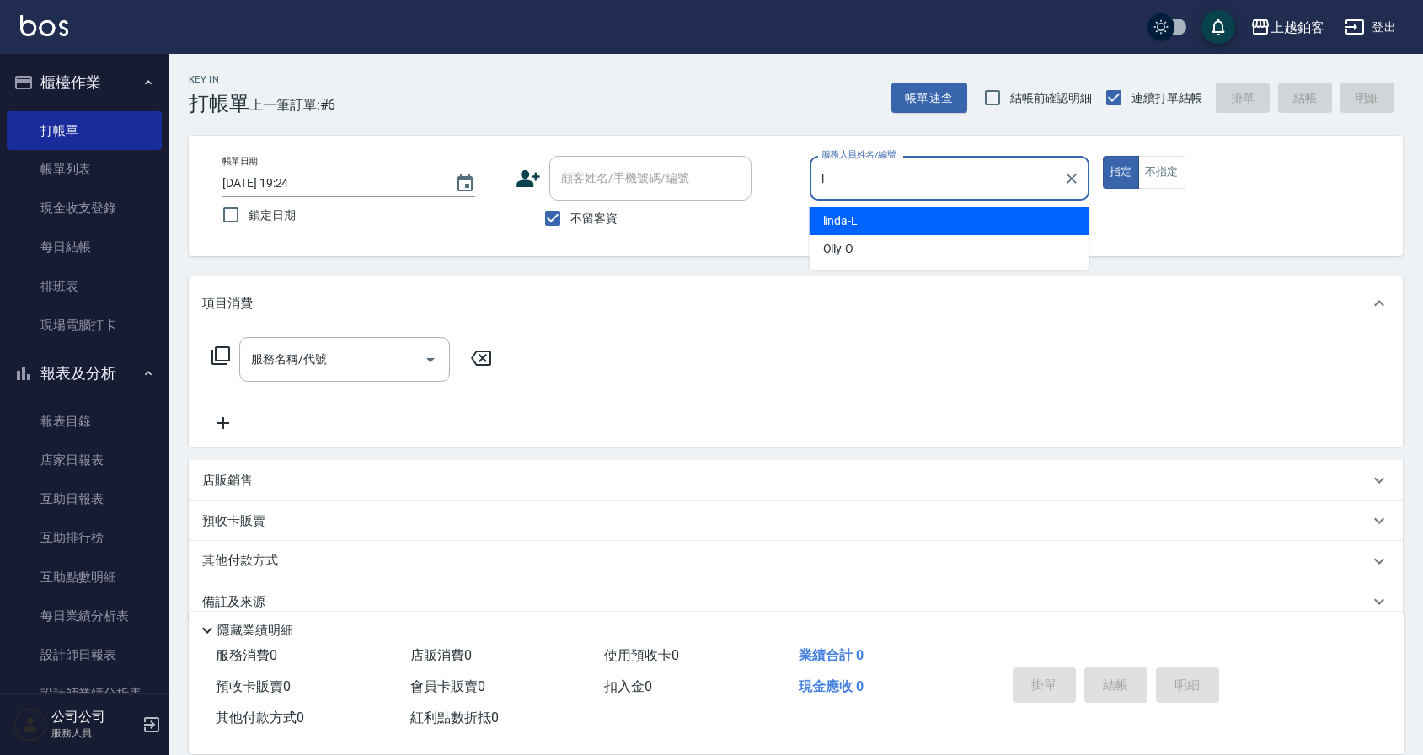
type input "linda-L"
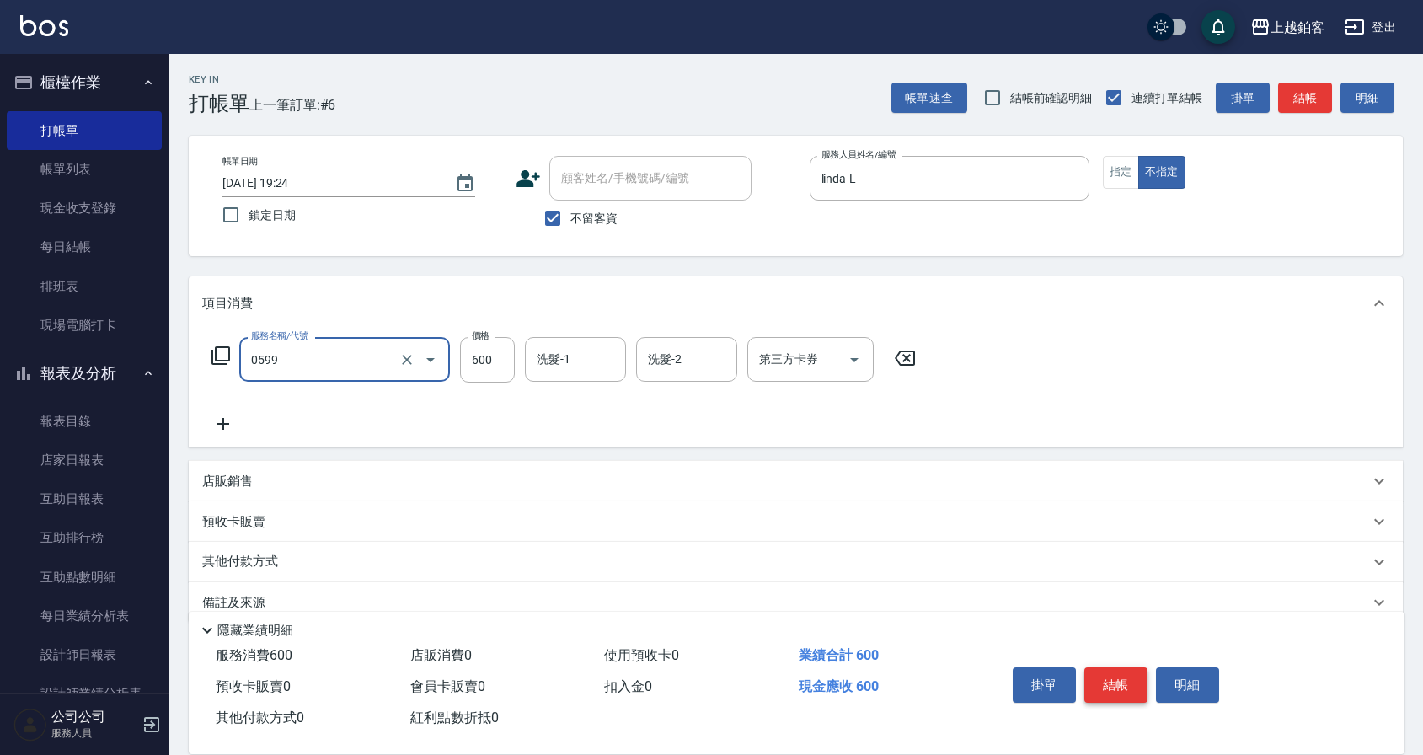
type input "精油-599(0599)"
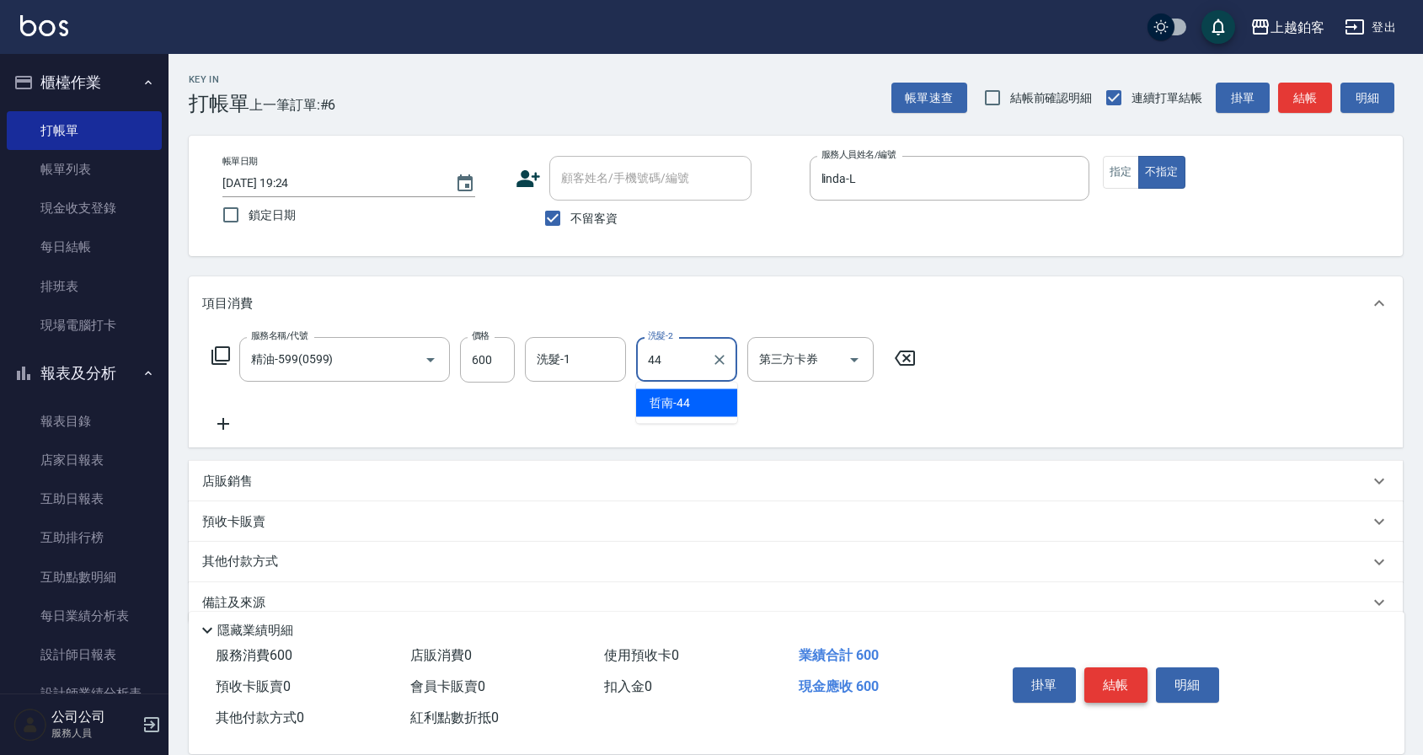
type input "哲南-44"
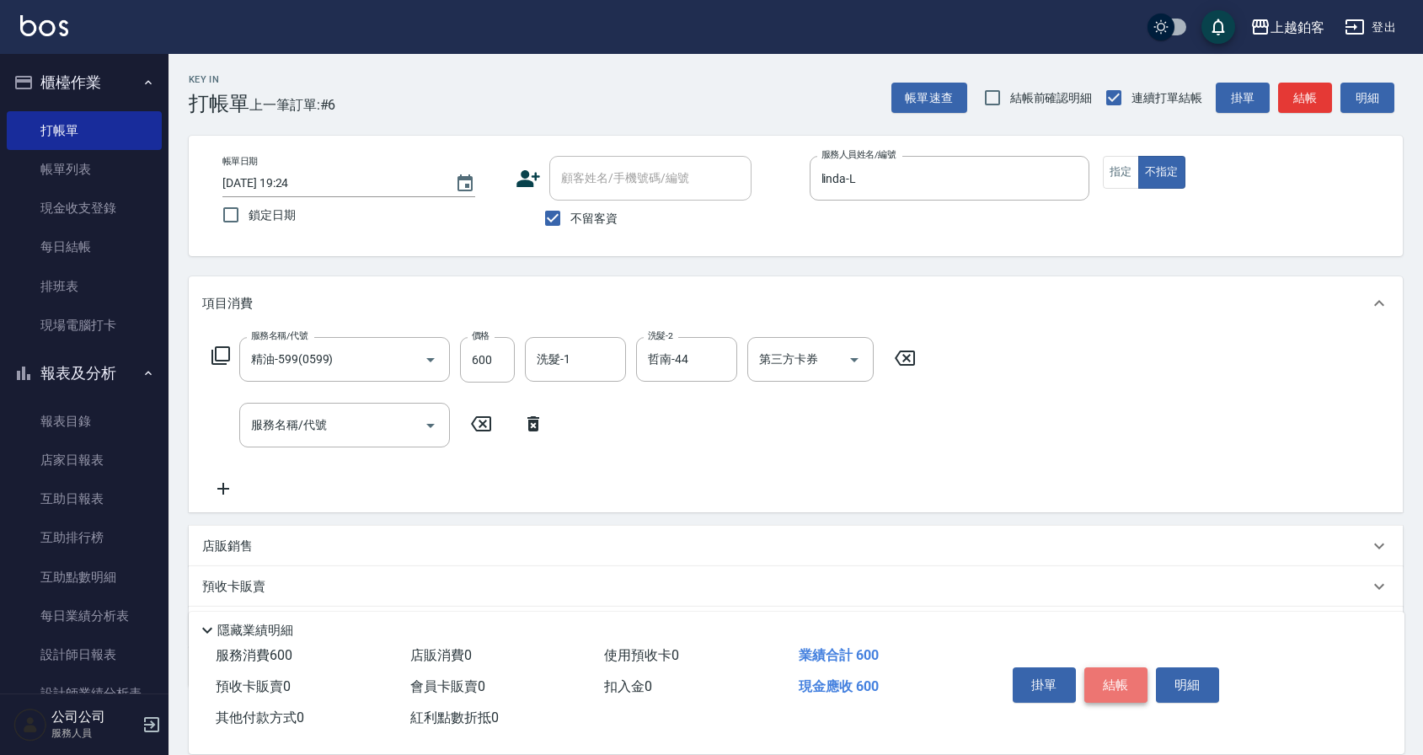
click at [1122, 676] on button "結帳" at bounding box center [1115, 684] width 63 height 35
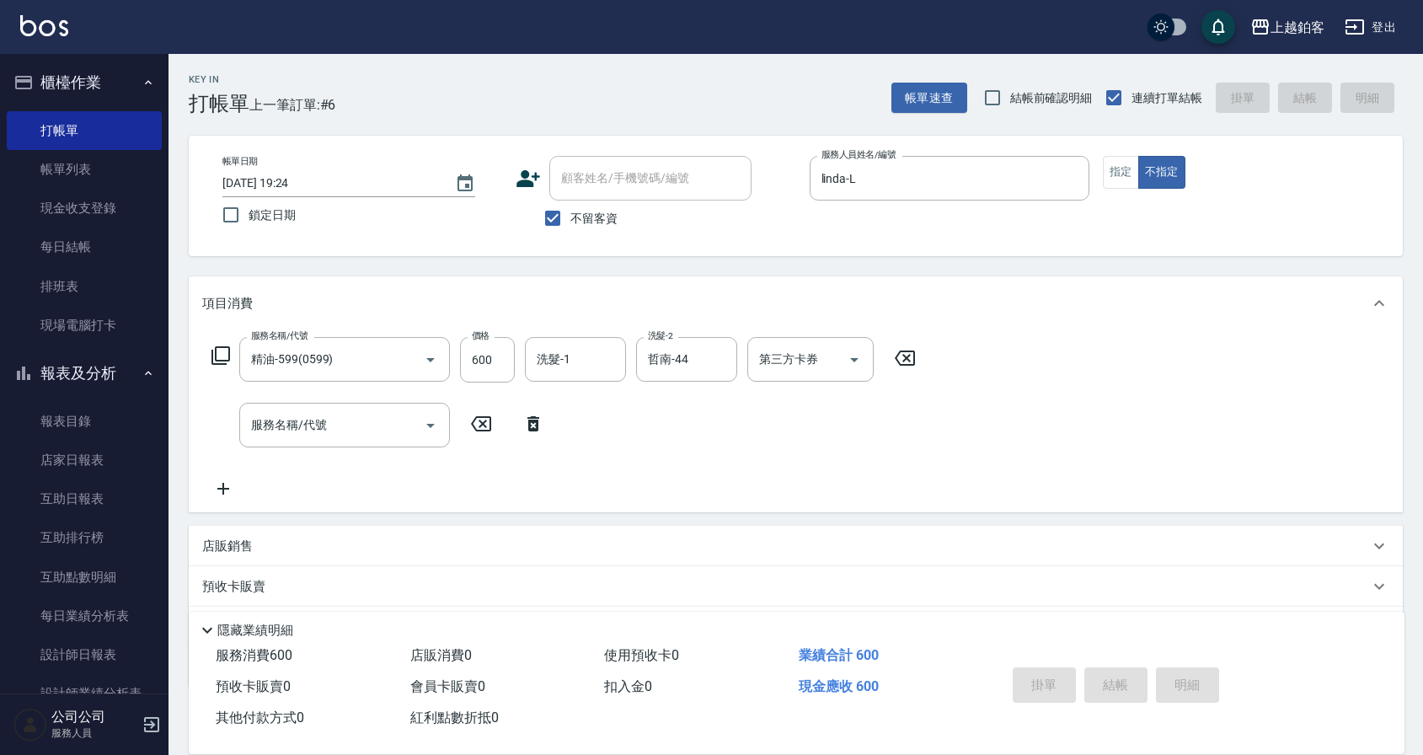
type input "[DATE] 19:25"
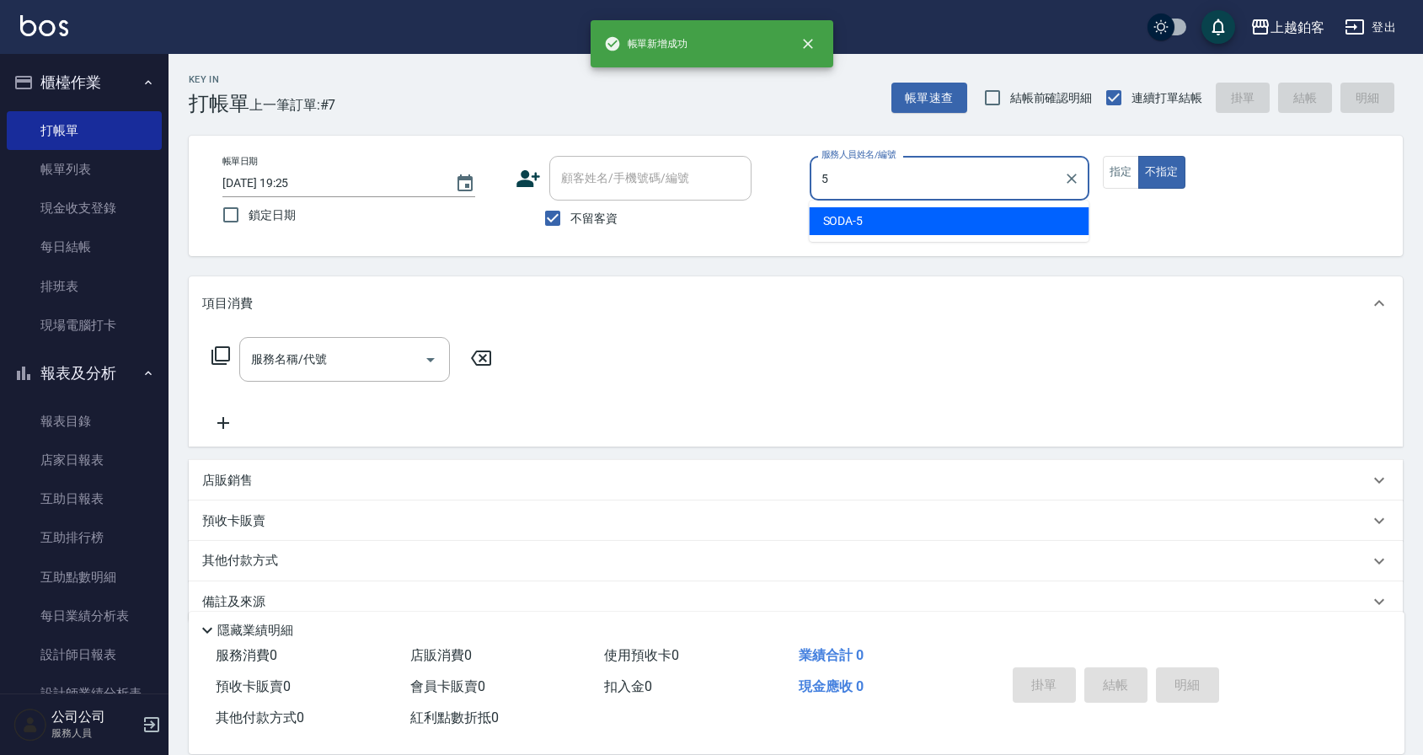
type input "SODA-5"
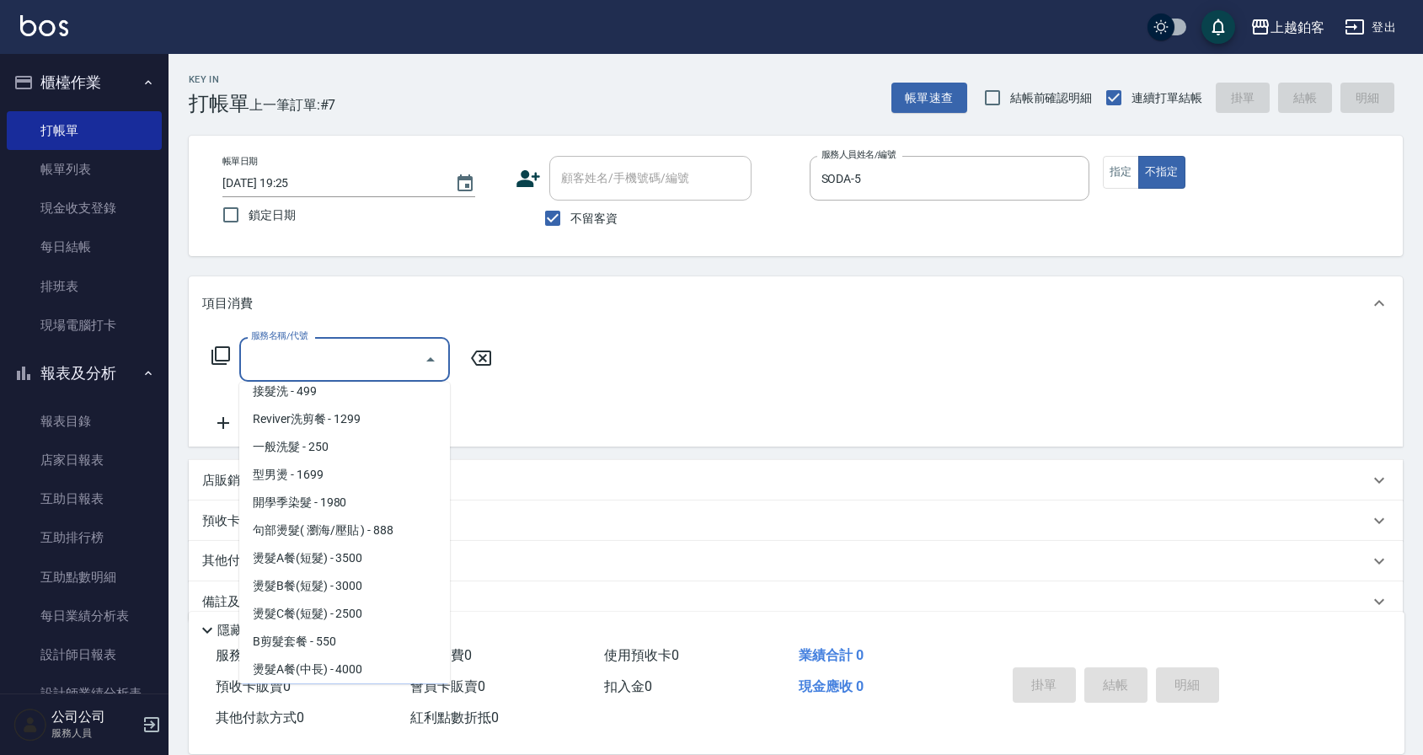
scroll to position [567, 0]
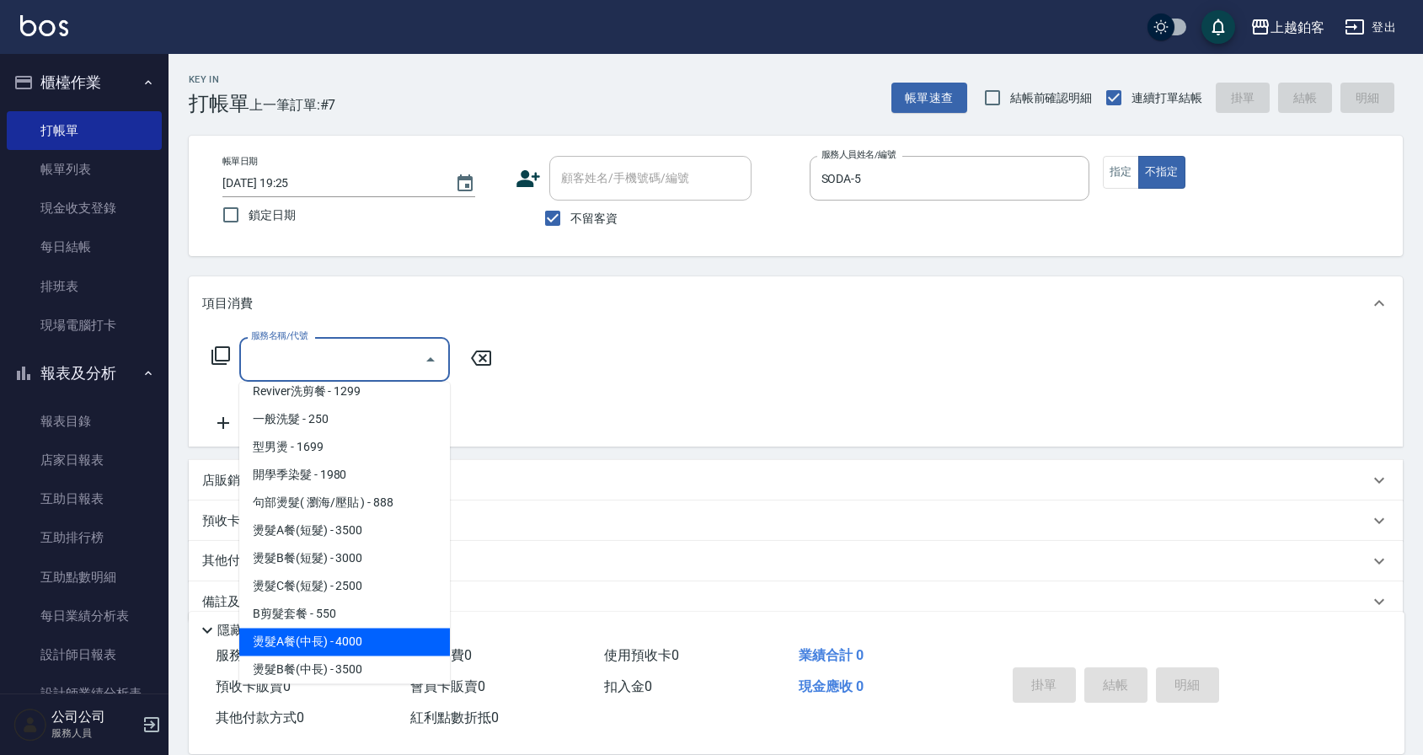
type input "燙髮A餐(中長)(2301)"
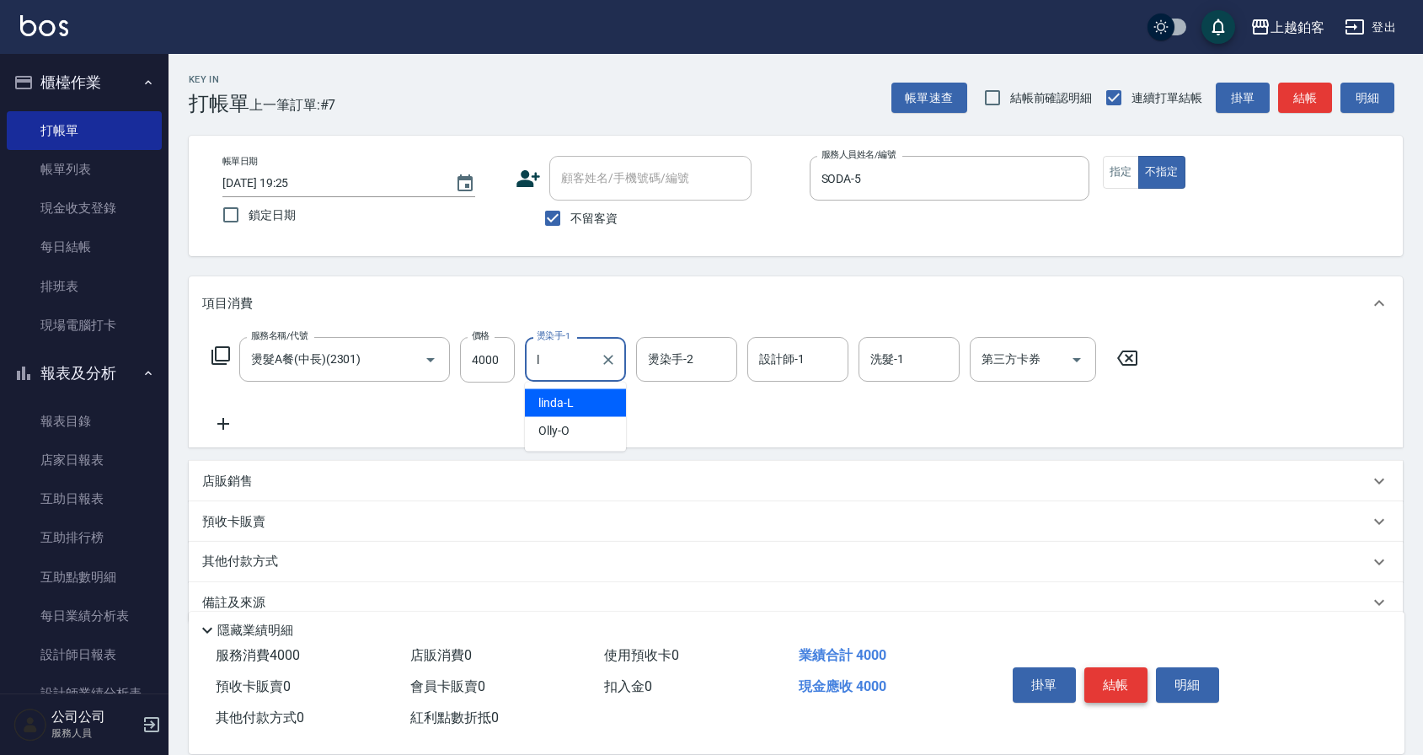
type input "linda-L"
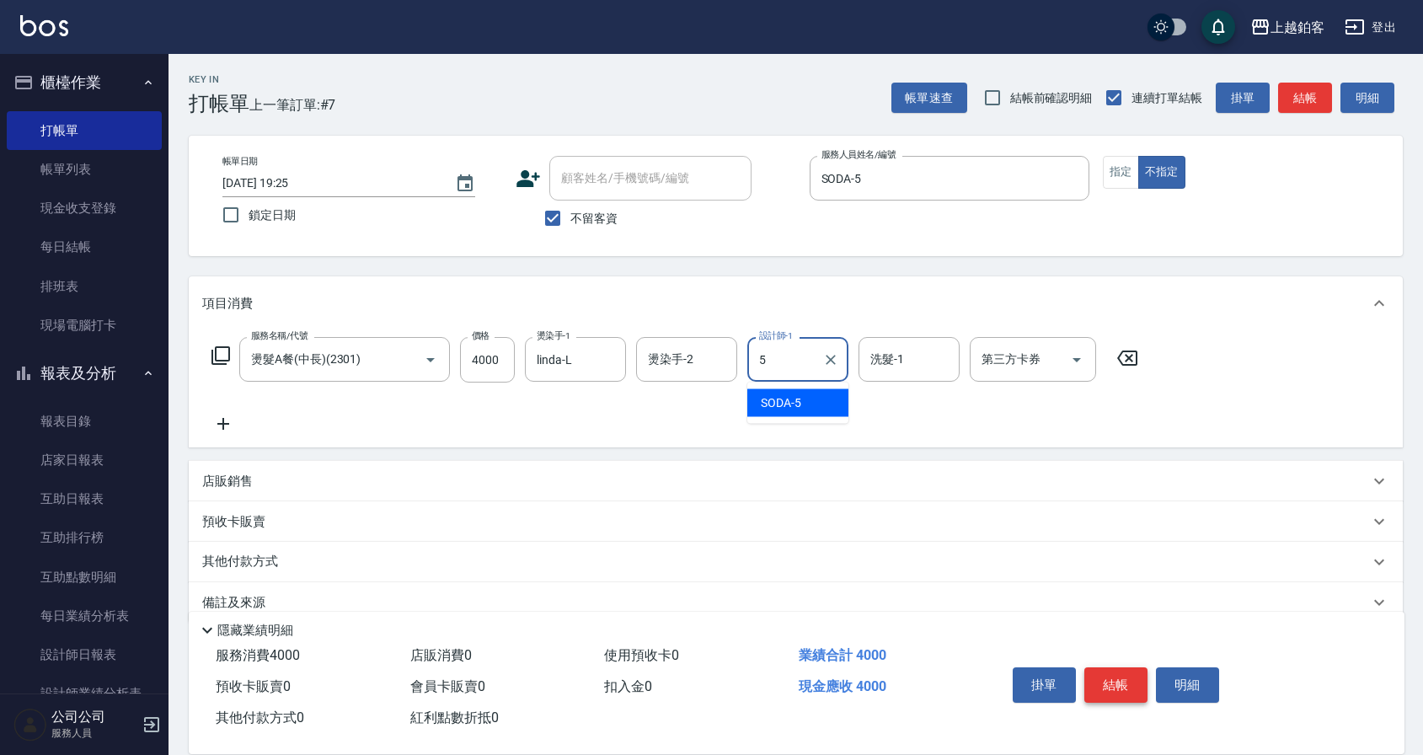
type input "SODA-5"
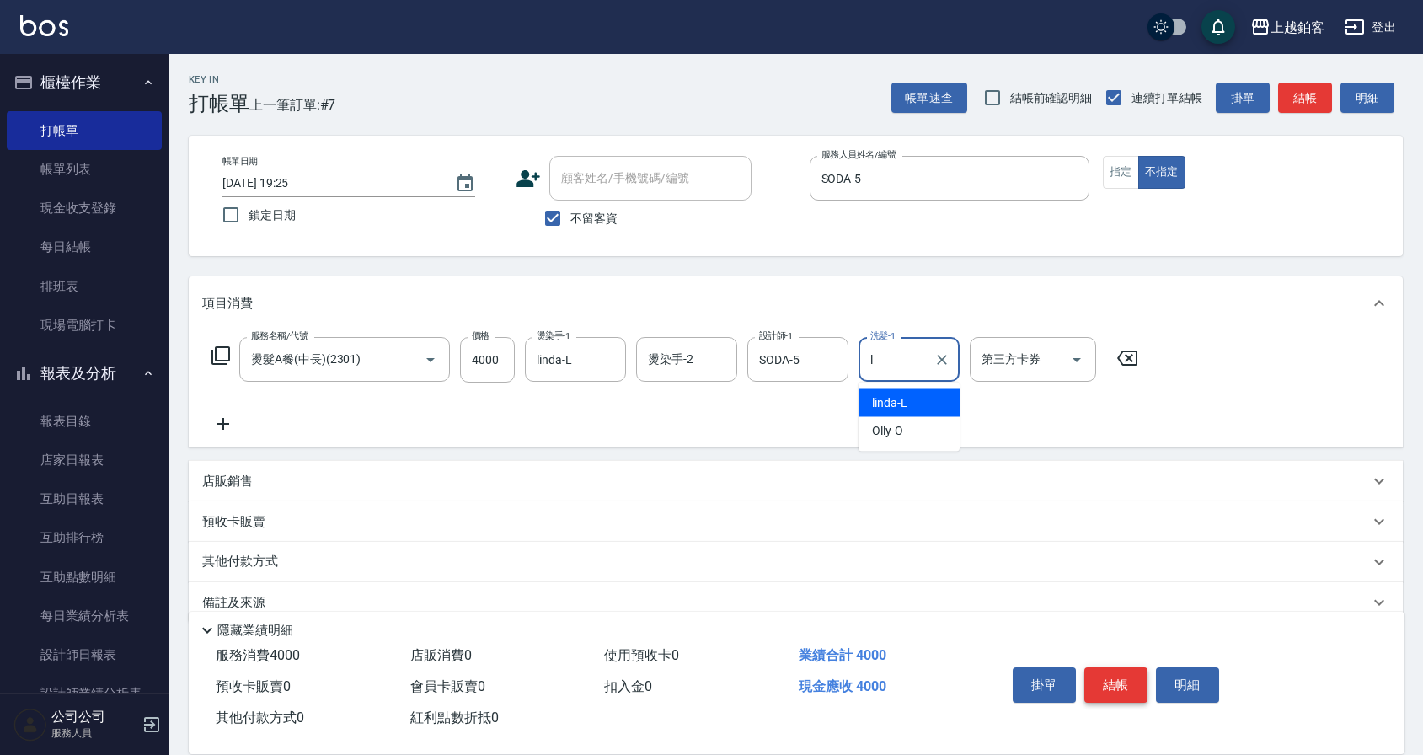
type input "linda-L"
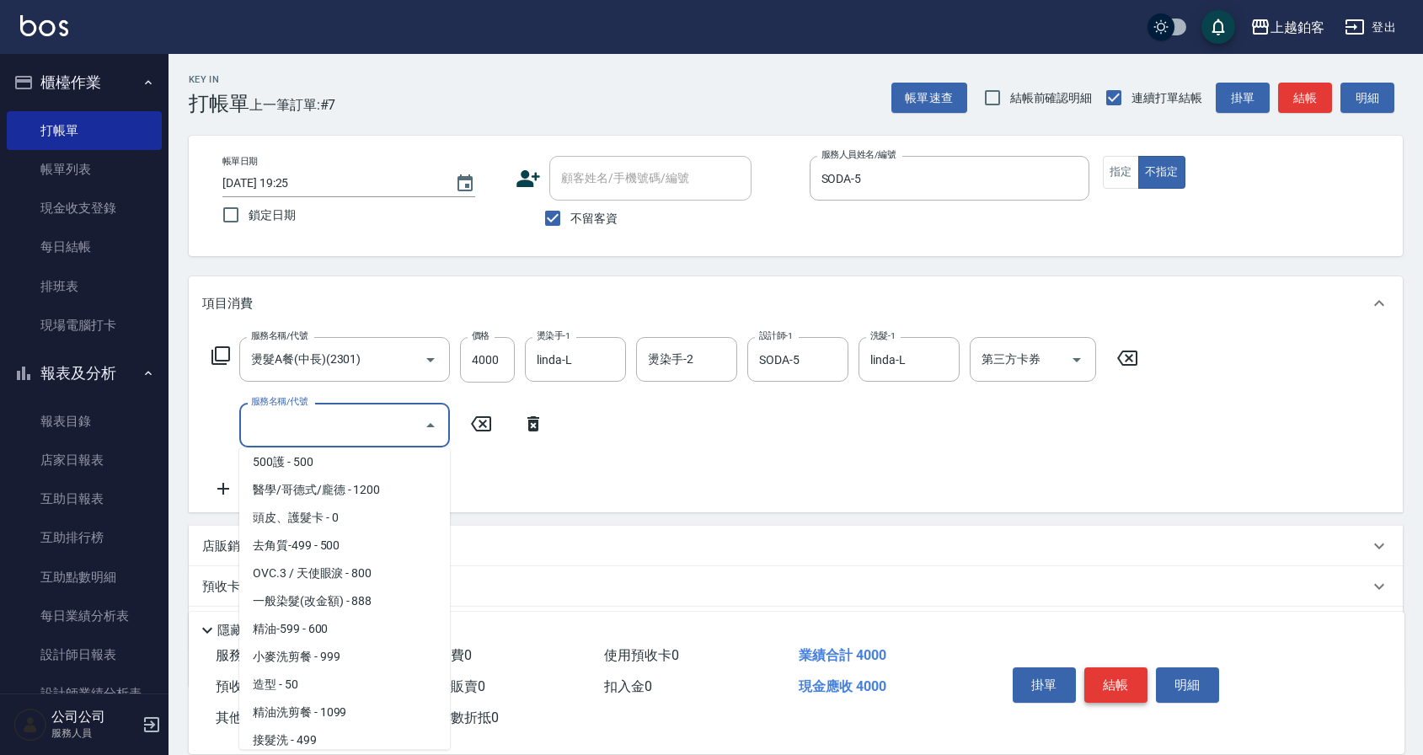
scroll to position [229, 0]
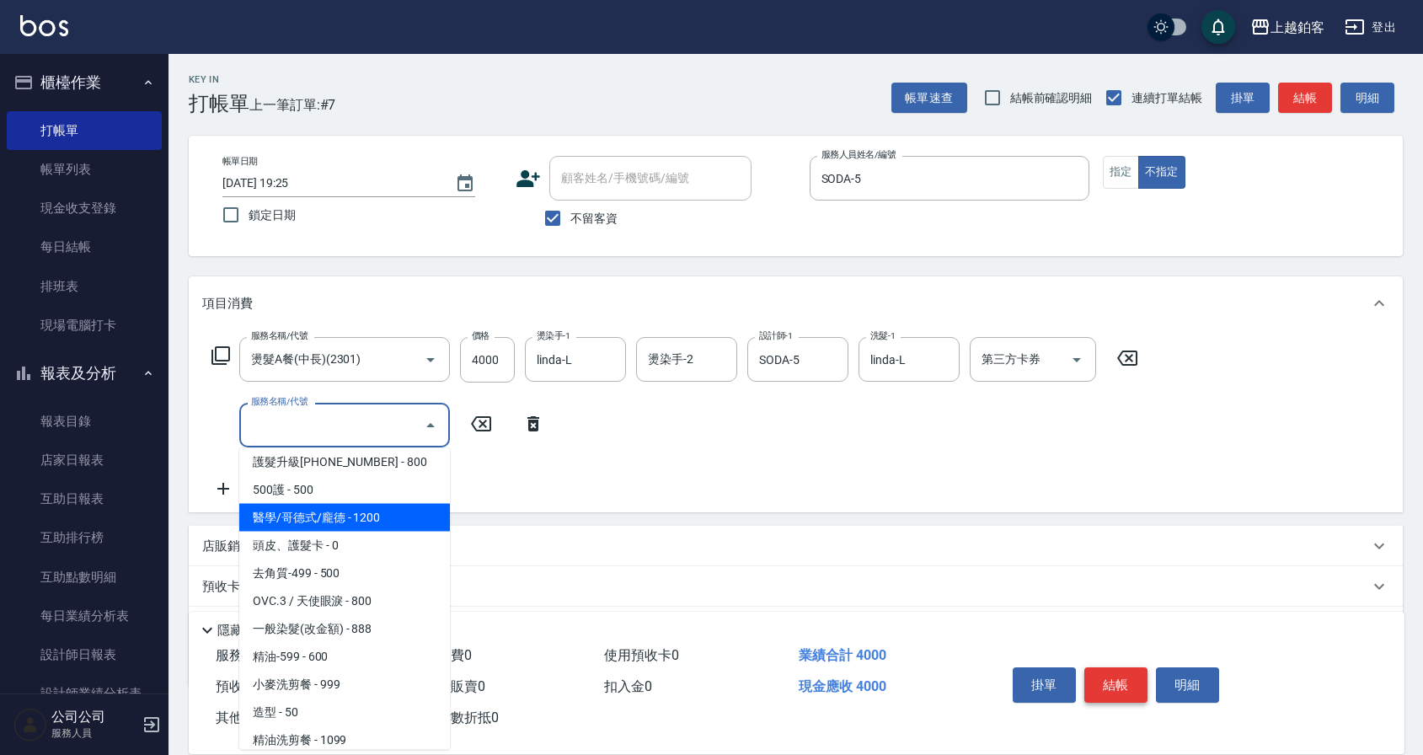
type input "醫學/哥德式/龐德(417)"
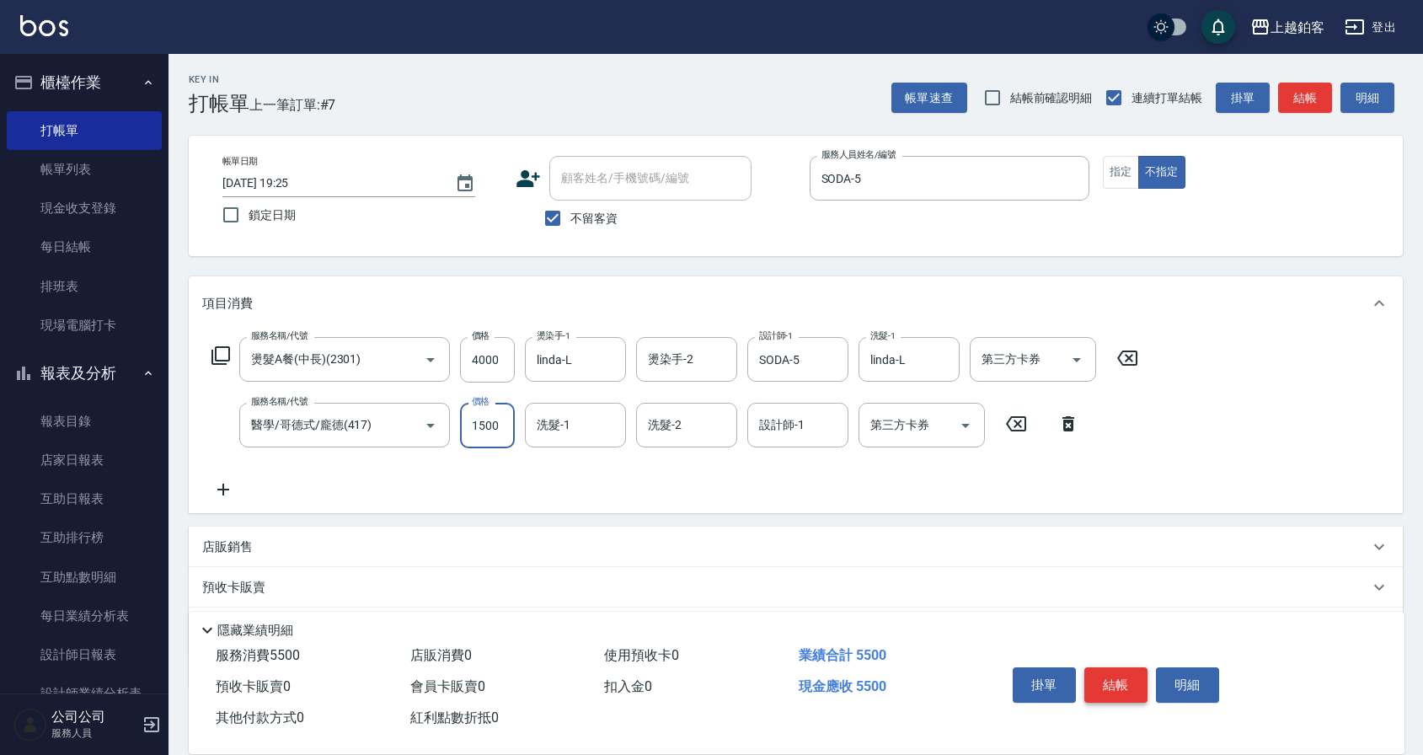
type input "1500"
type input "linda-L"
type input "SODA-5"
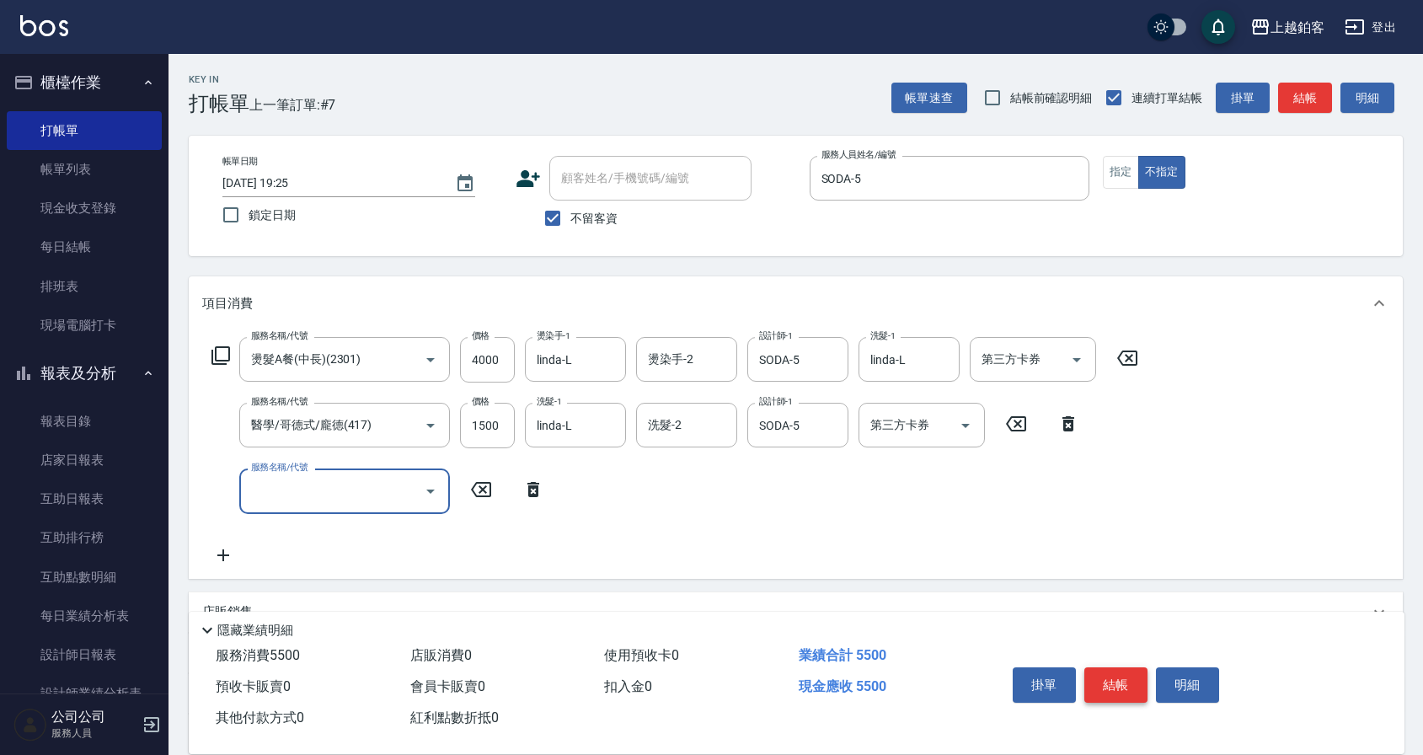
click at [1112, 687] on button "結帳" at bounding box center [1115, 684] width 63 height 35
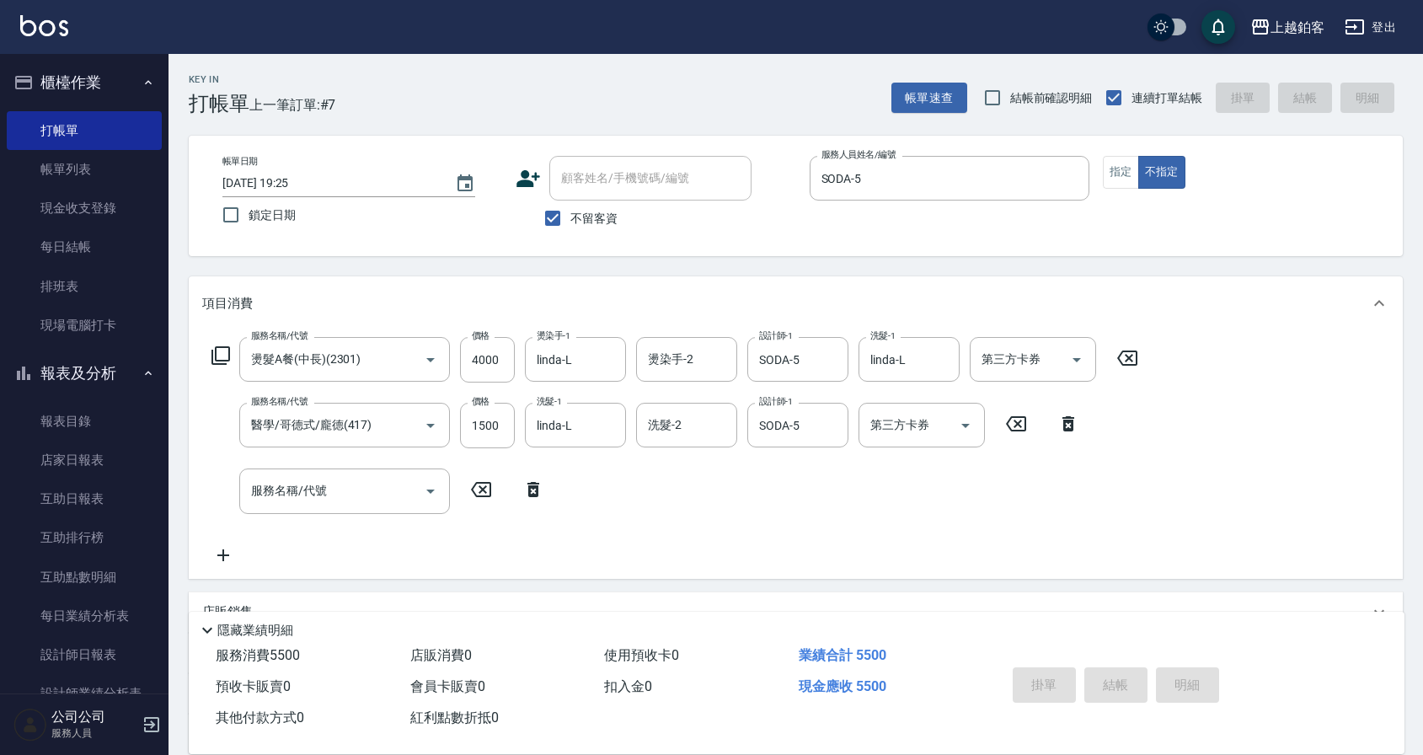
type input "[DATE] 19:26"
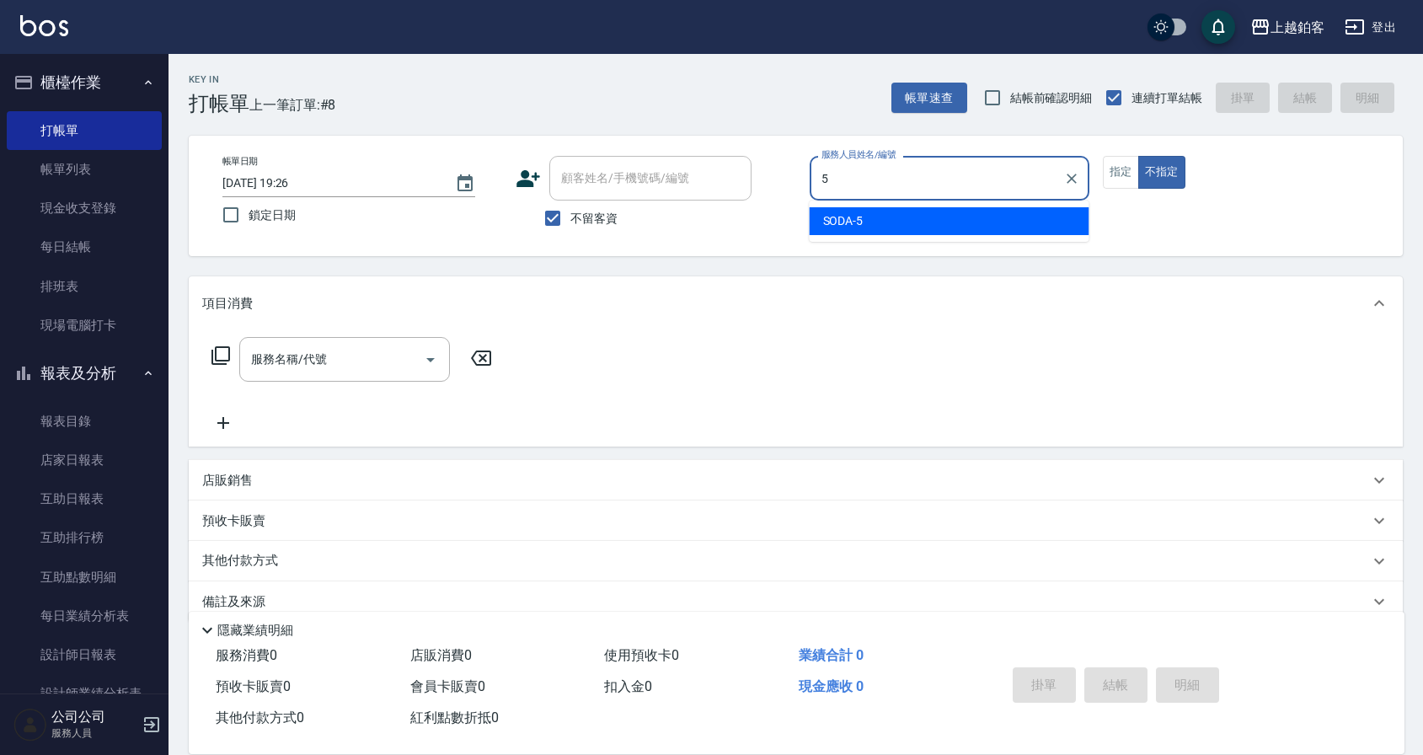
type input "SODA-5"
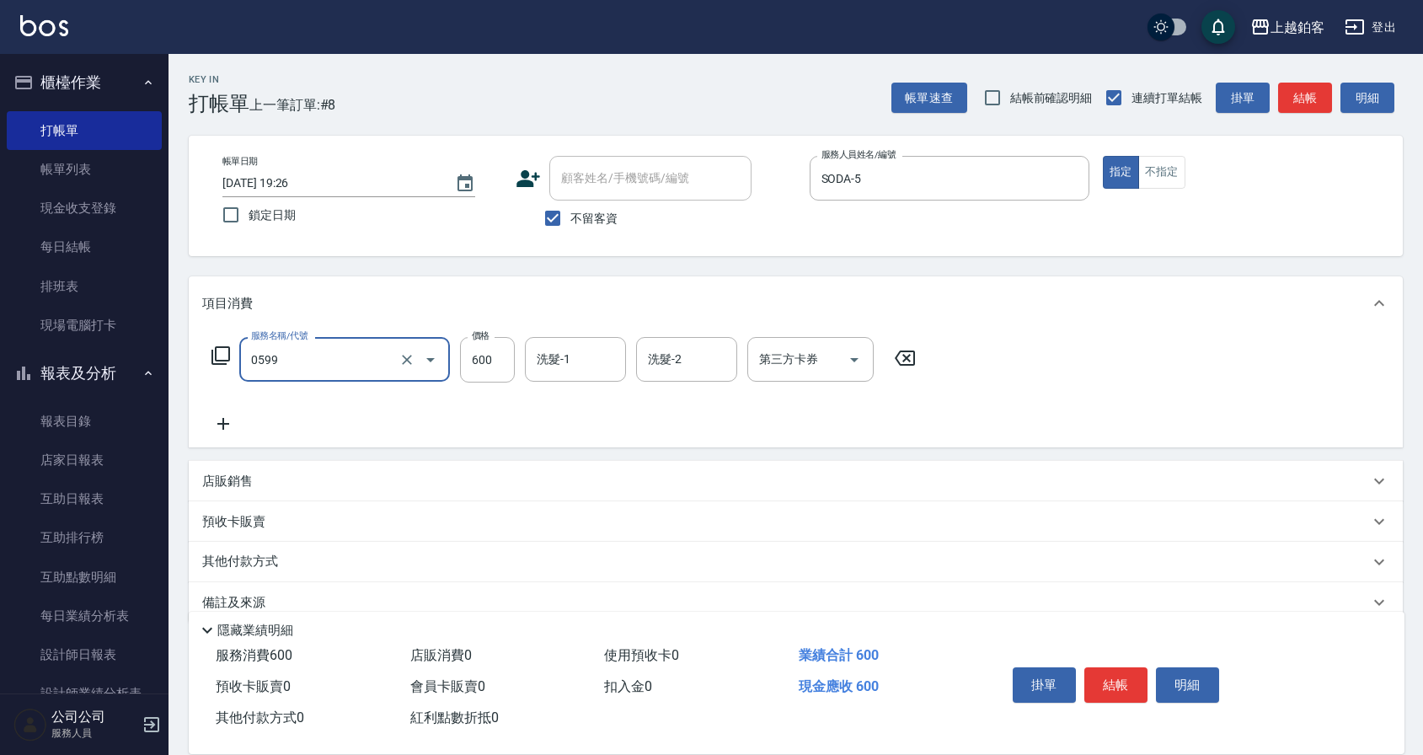
type input "精油-599(0599)"
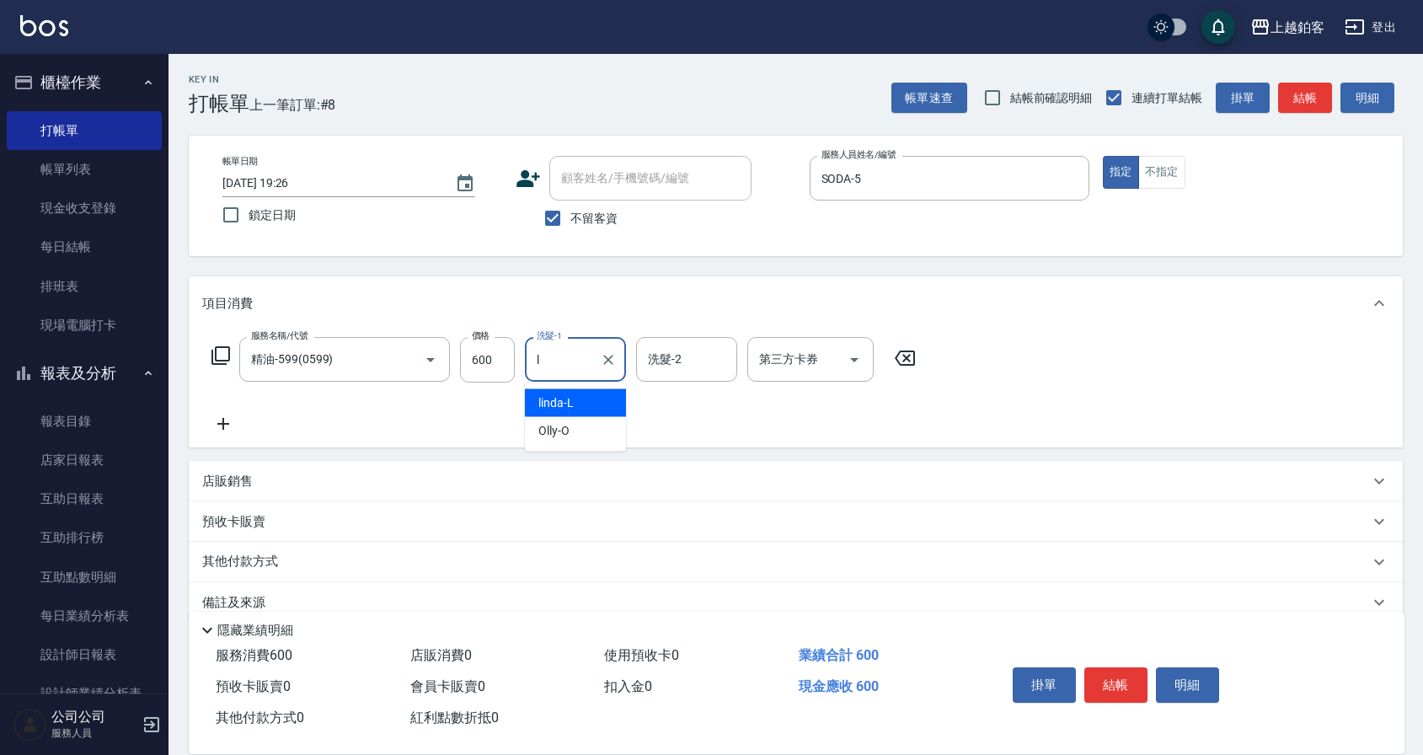
type input "linda-L"
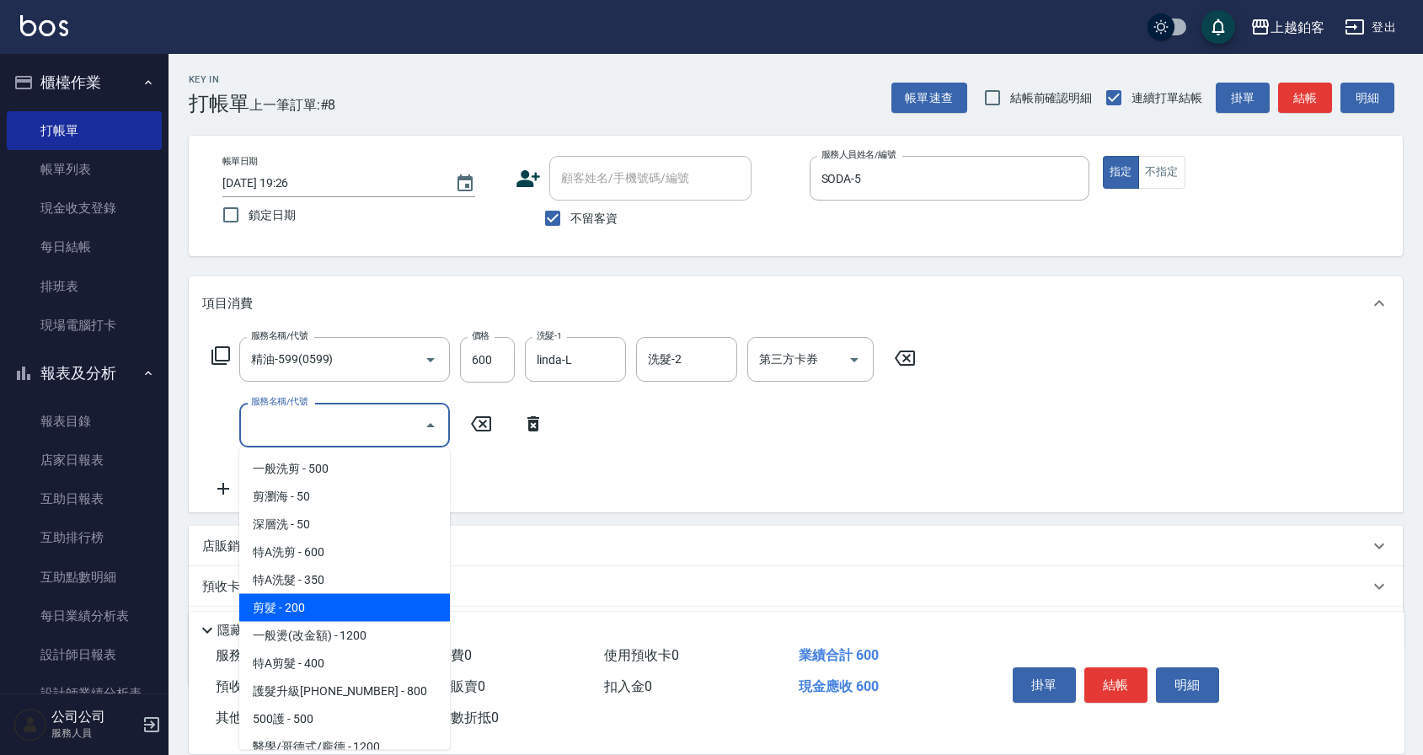
type input "剪髮(200)"
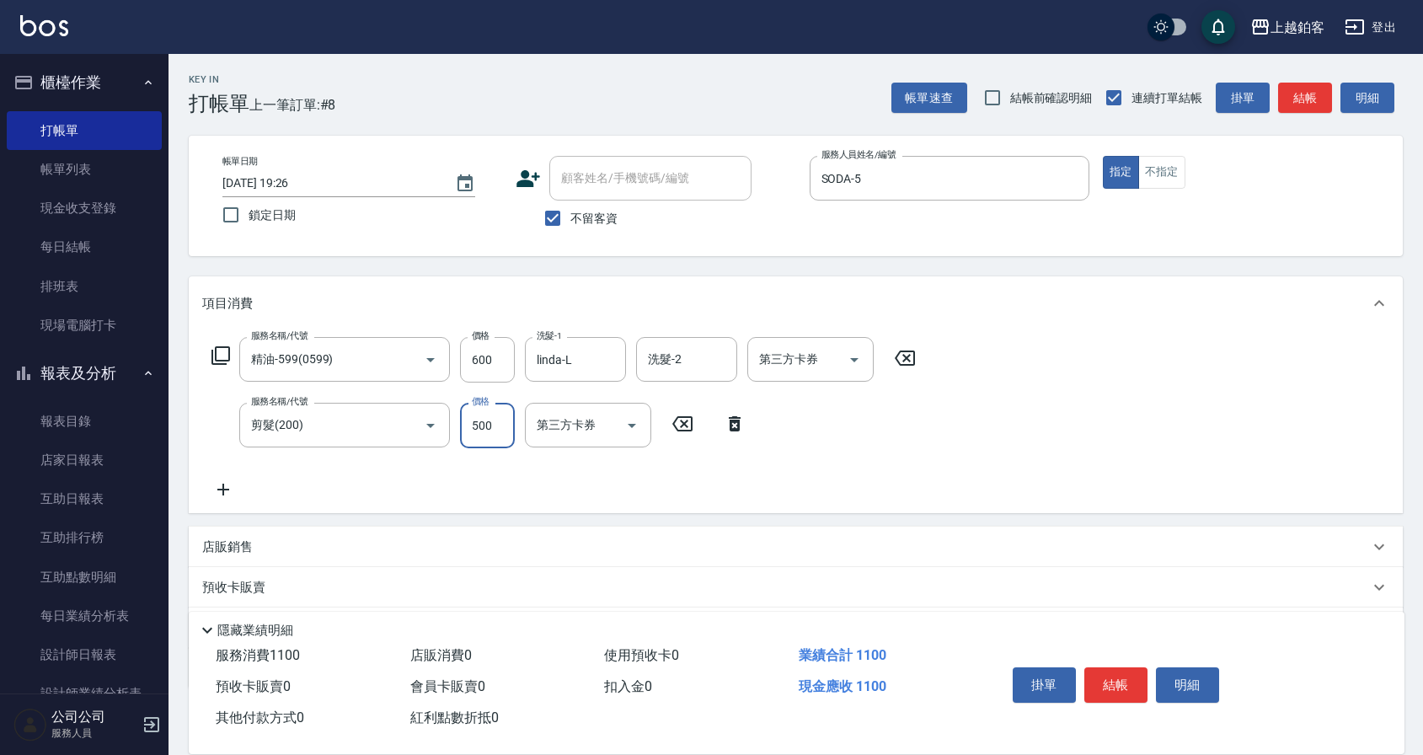
type input "500"
